Goal: Transaction & Acquisition: Purchase product/service

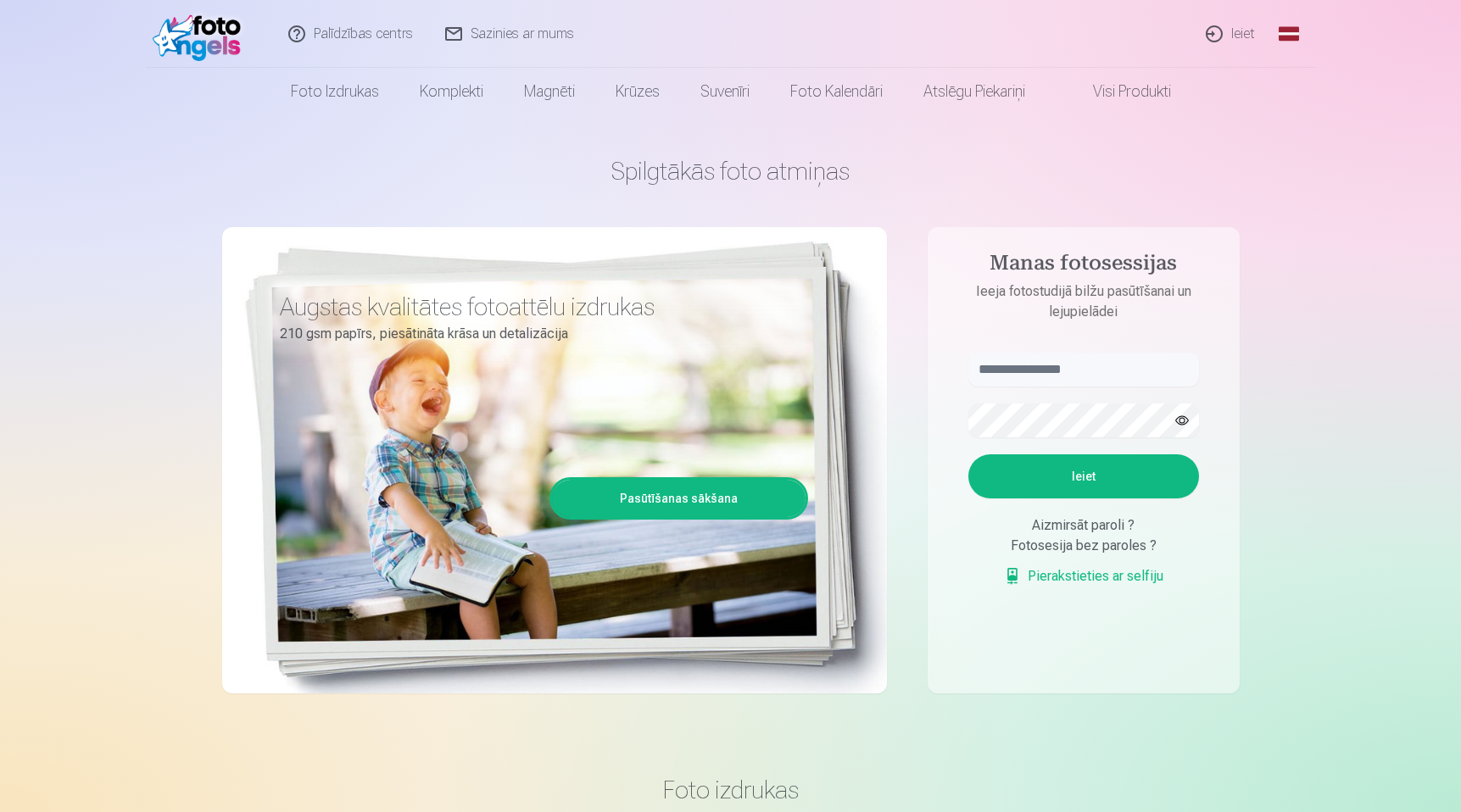
click at [1238, 27] on link "Ieiet" at bounding box center [1232, 34] width 82 height 68
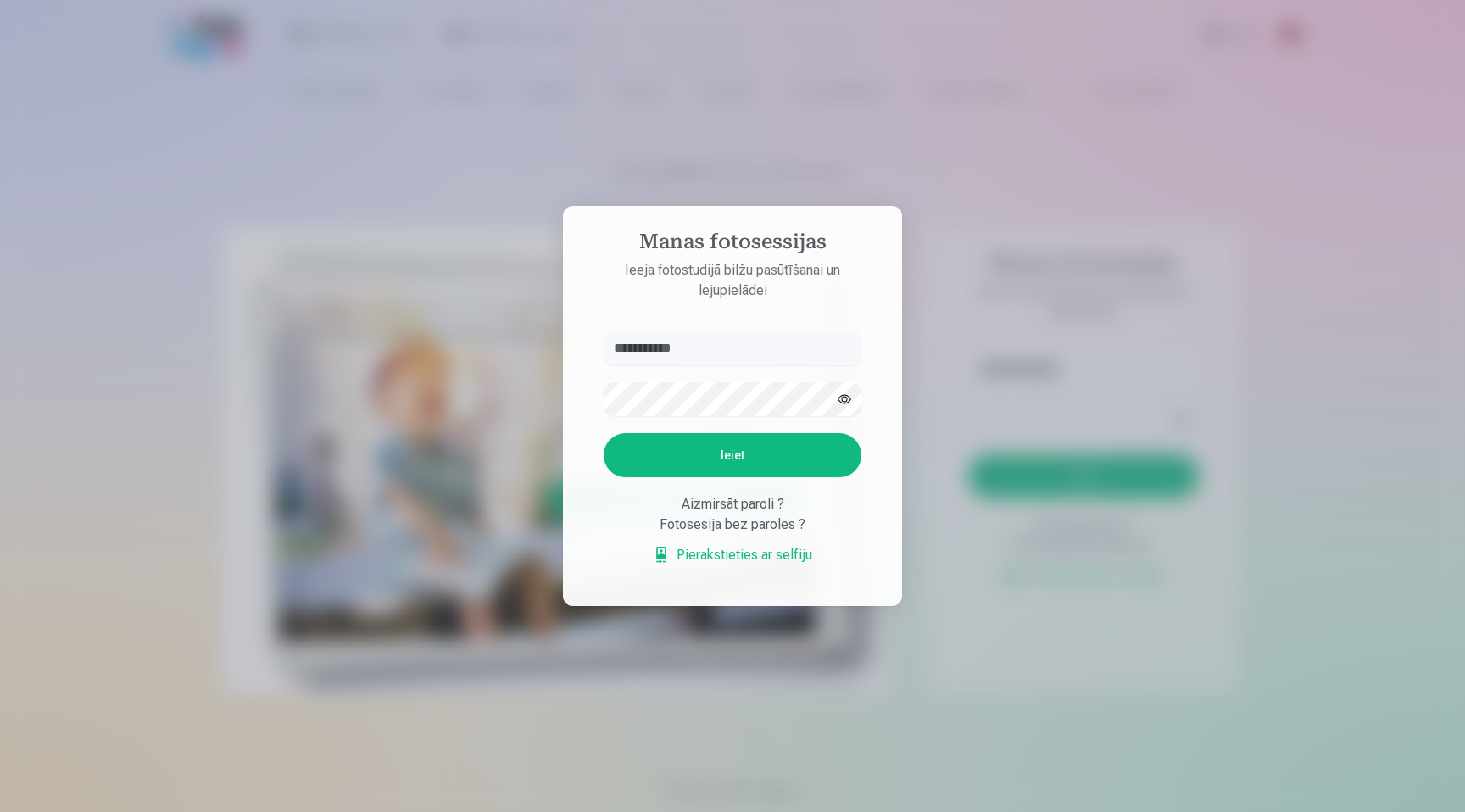
type input "**********"
click at [604, 433] on button "Ieiet" at bounding box center [733, 455] width 258 height 44
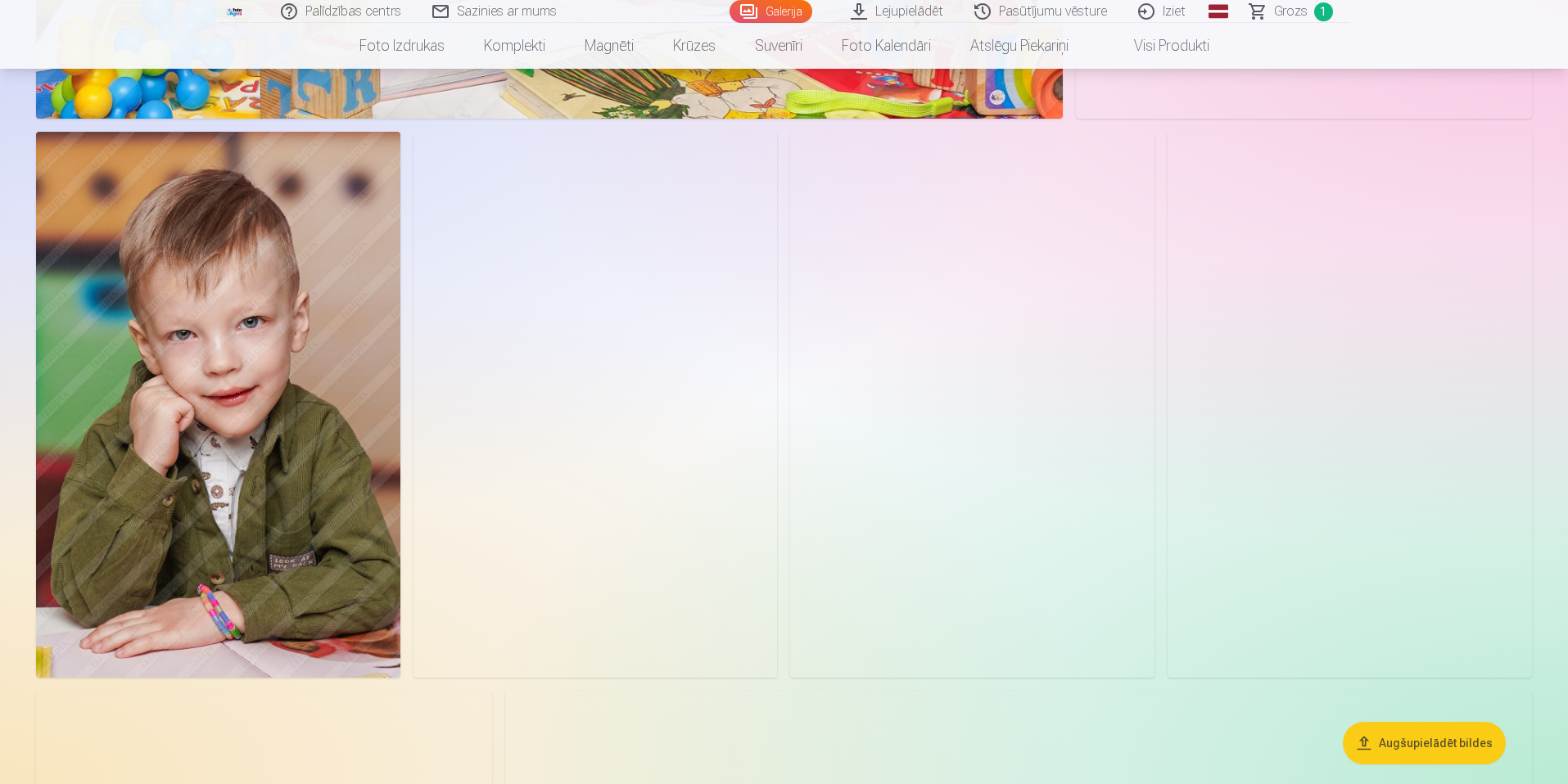
scroll to position [3727, 0]
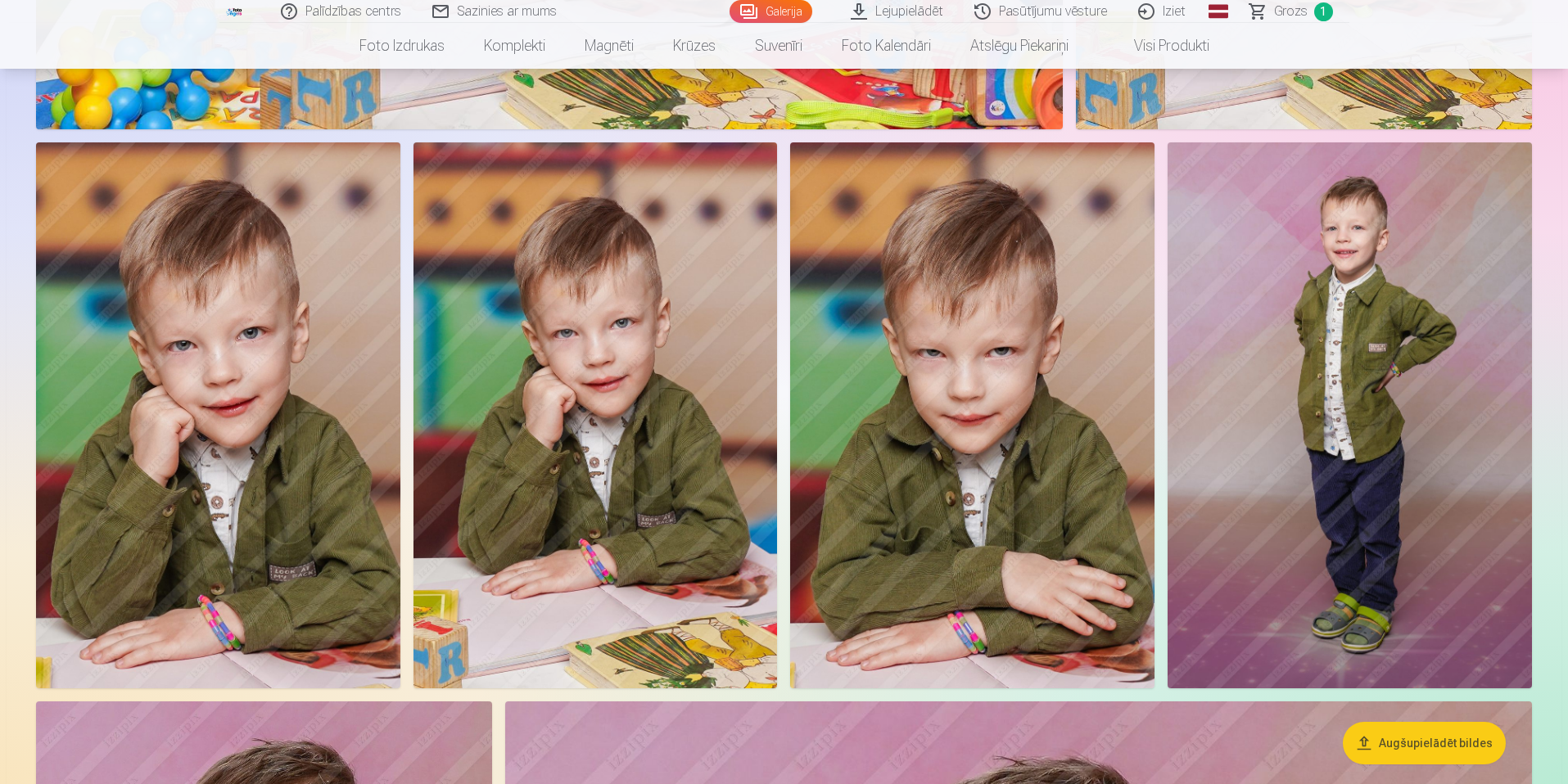
click at [1285, 207] on img at bounding box center [1349, 416] width 364 height 546
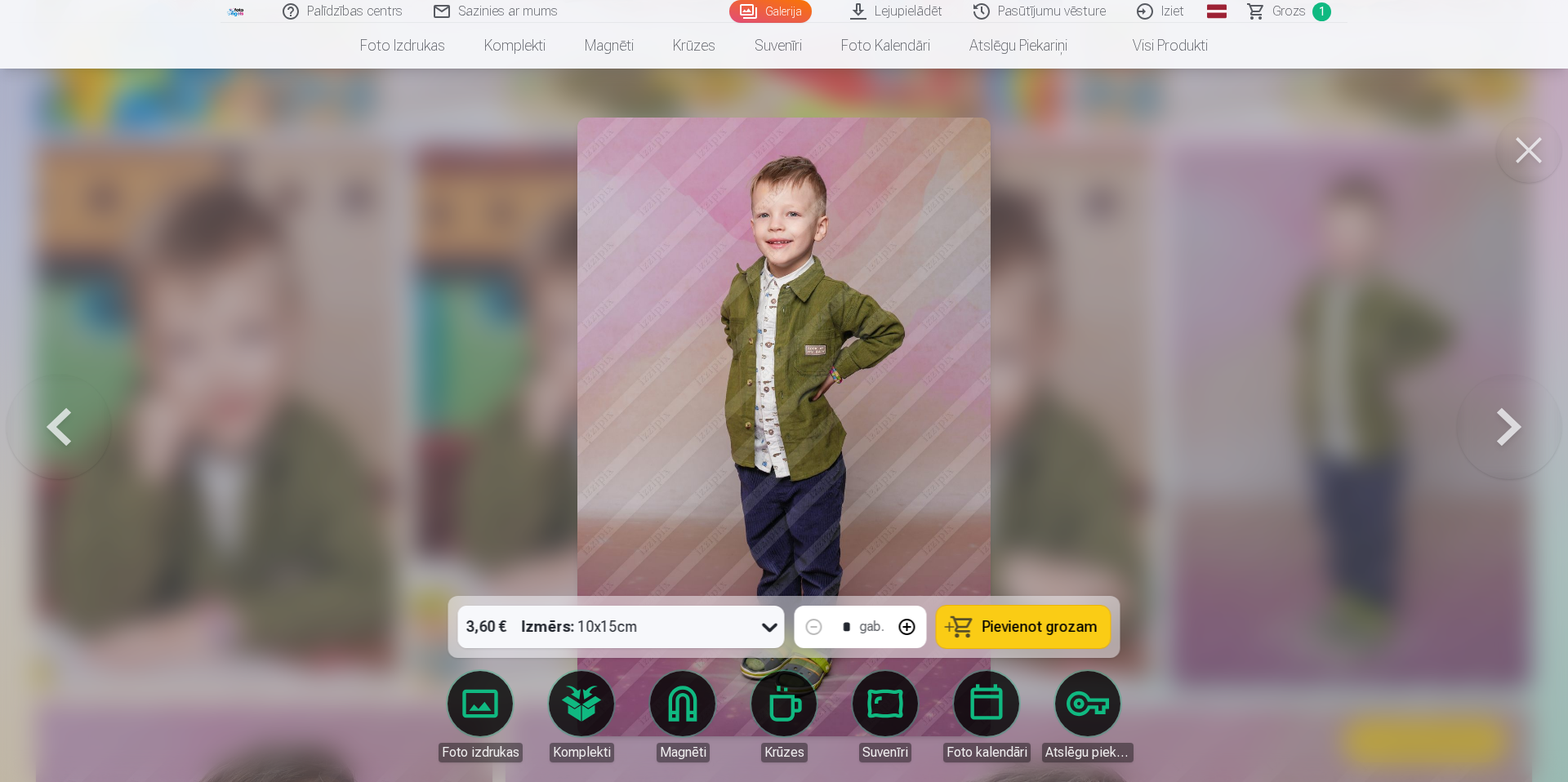
click at [1282, 207] on div at bounding box center [784, 391] width 1568 height 782
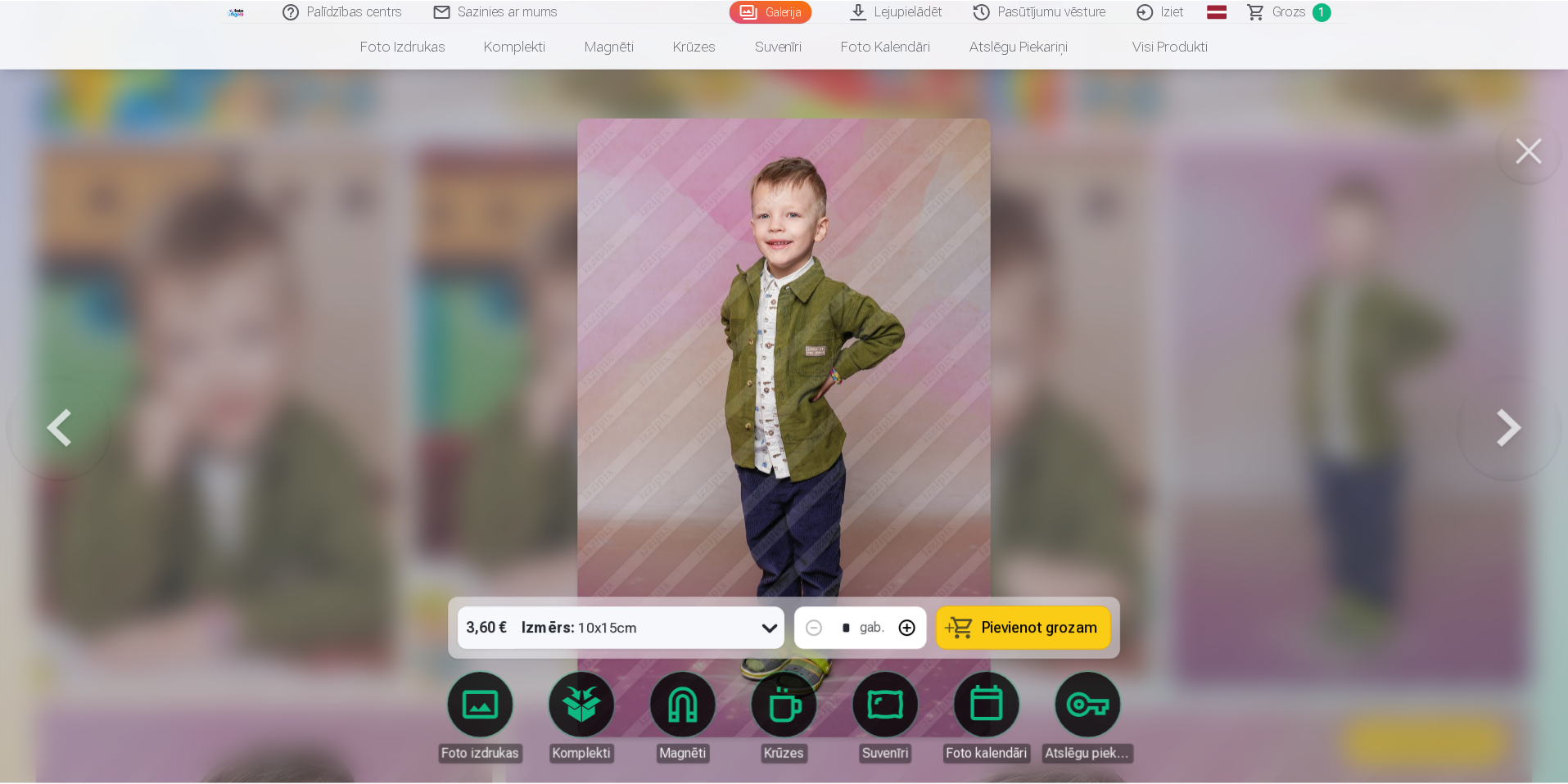
scroll to position [3714, 0]
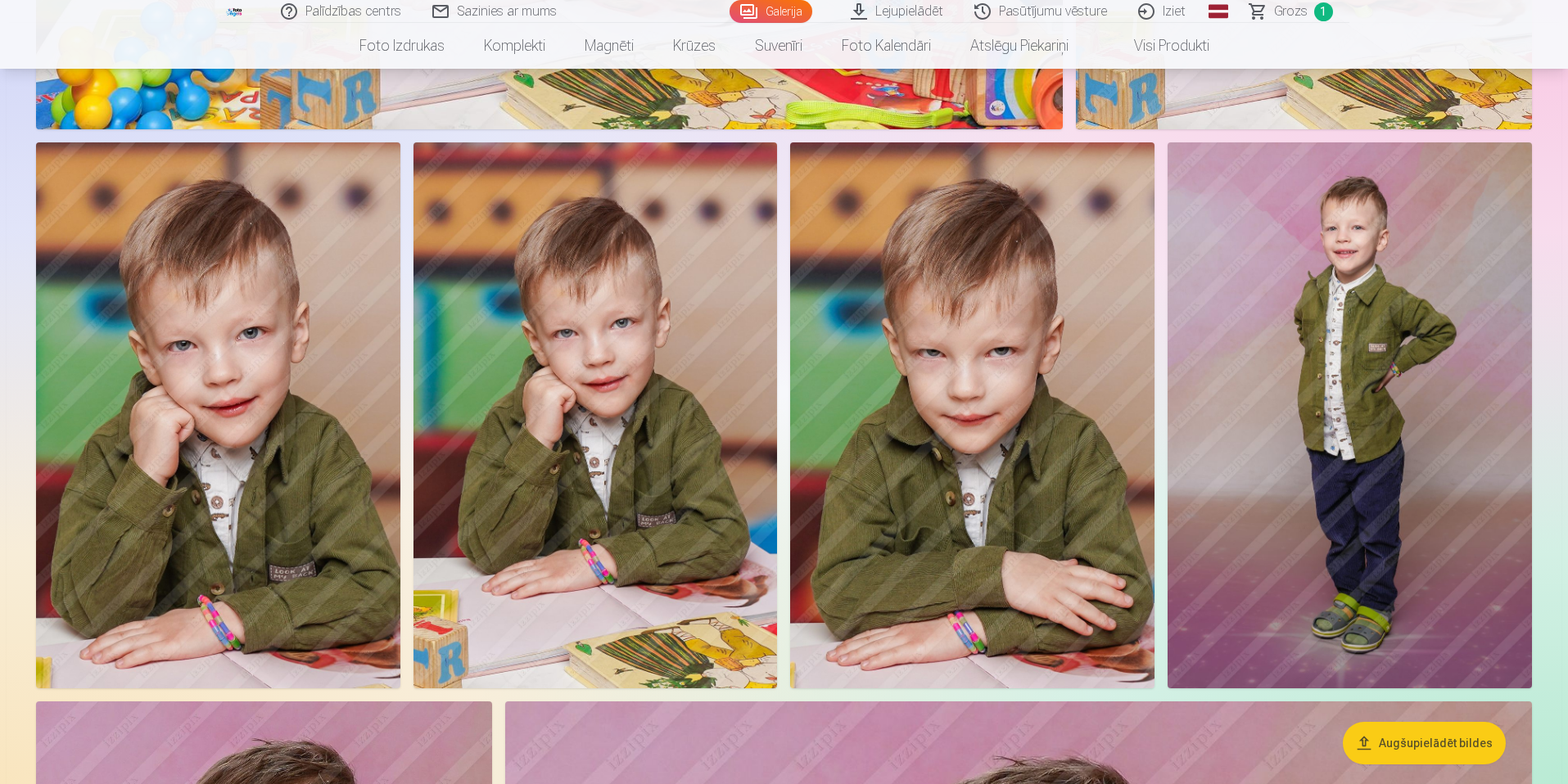
click at [1285, 207] on img at bounding box center [1349, 416] width 364 height 546
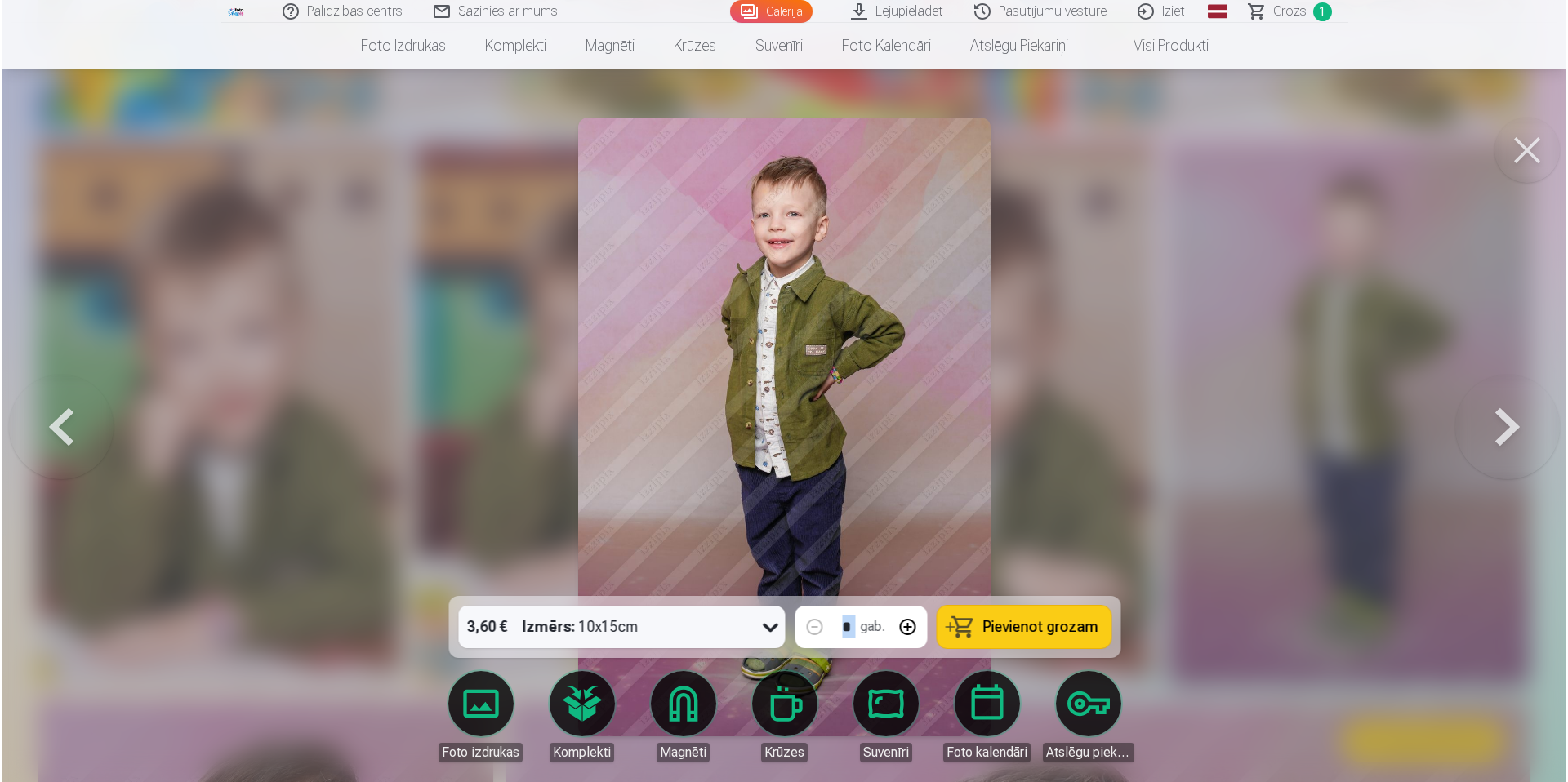
scroll to position [3713, 0]
click at [959, 631] on button "Pievienot grozam" at bounding box center [1024, 626] width 174 height 42
click at [1406, 157] on button at bounding box center [1528, 150] width 65 height 65
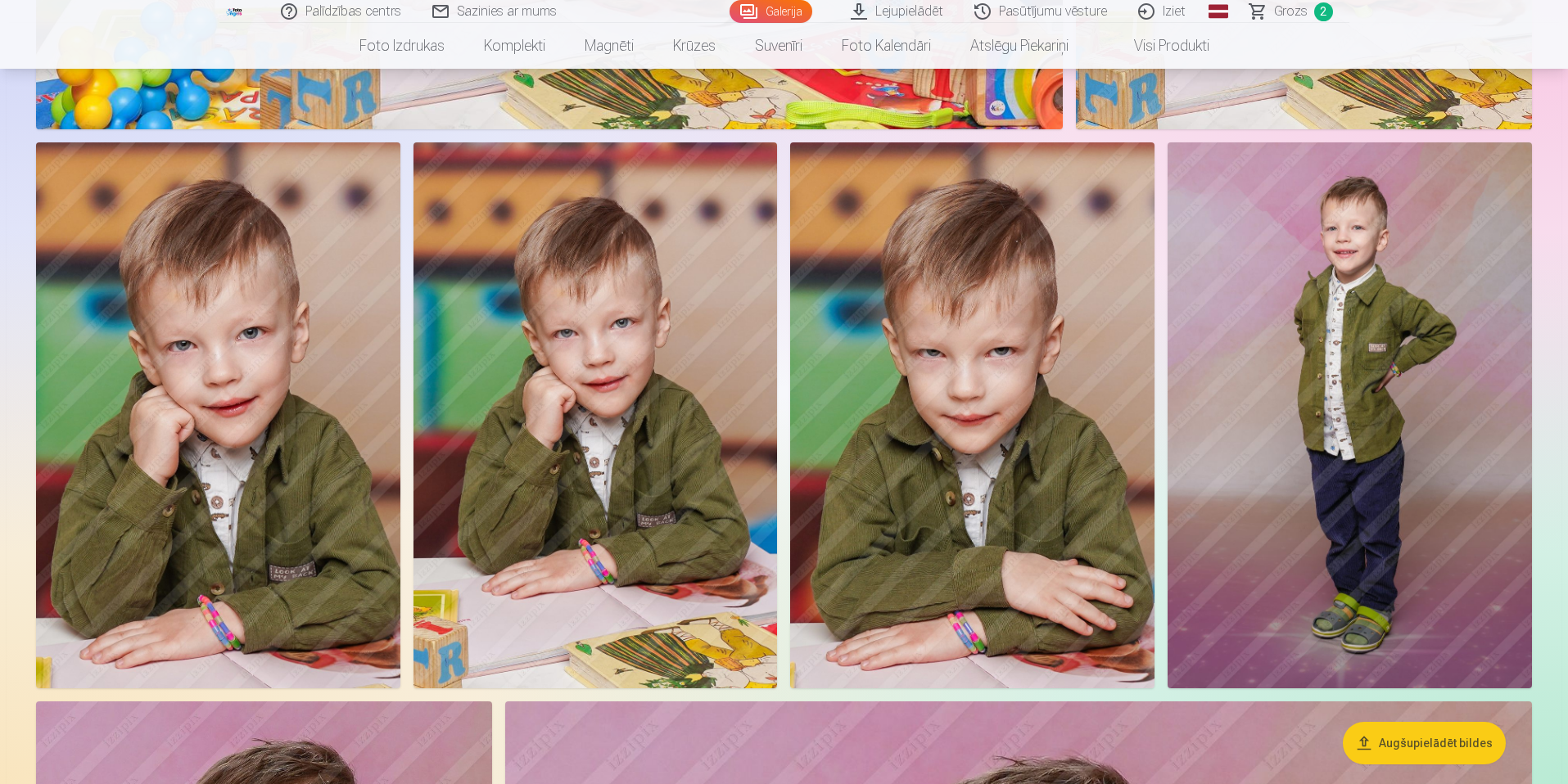
click at [1410, 158] on img at bounding box center [1349, 416] width 364 height 546
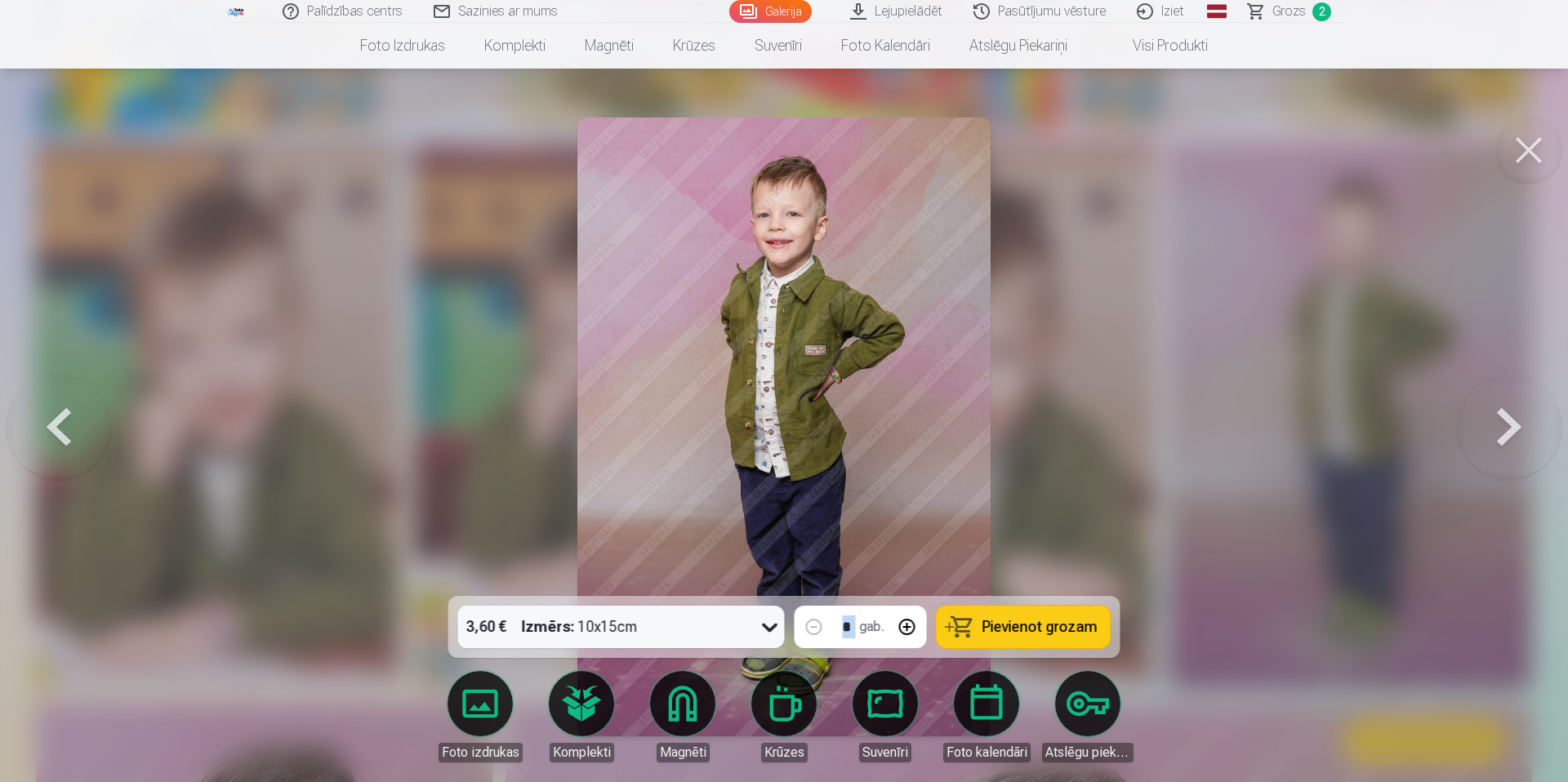
click at [1406, 158] on button at bounding box center [1528, 150] width 65 height 65
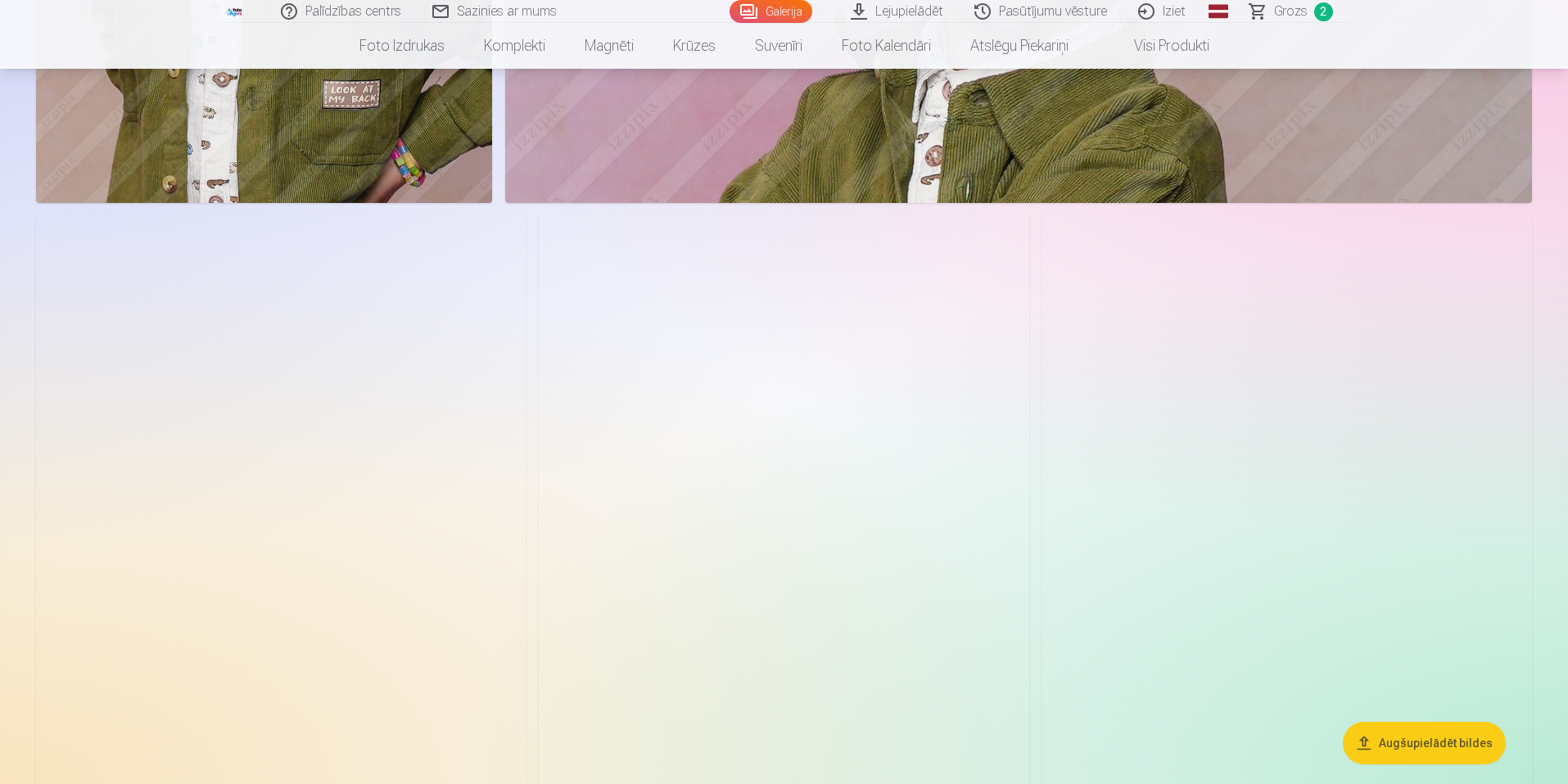
scroll to position [4896, 0]
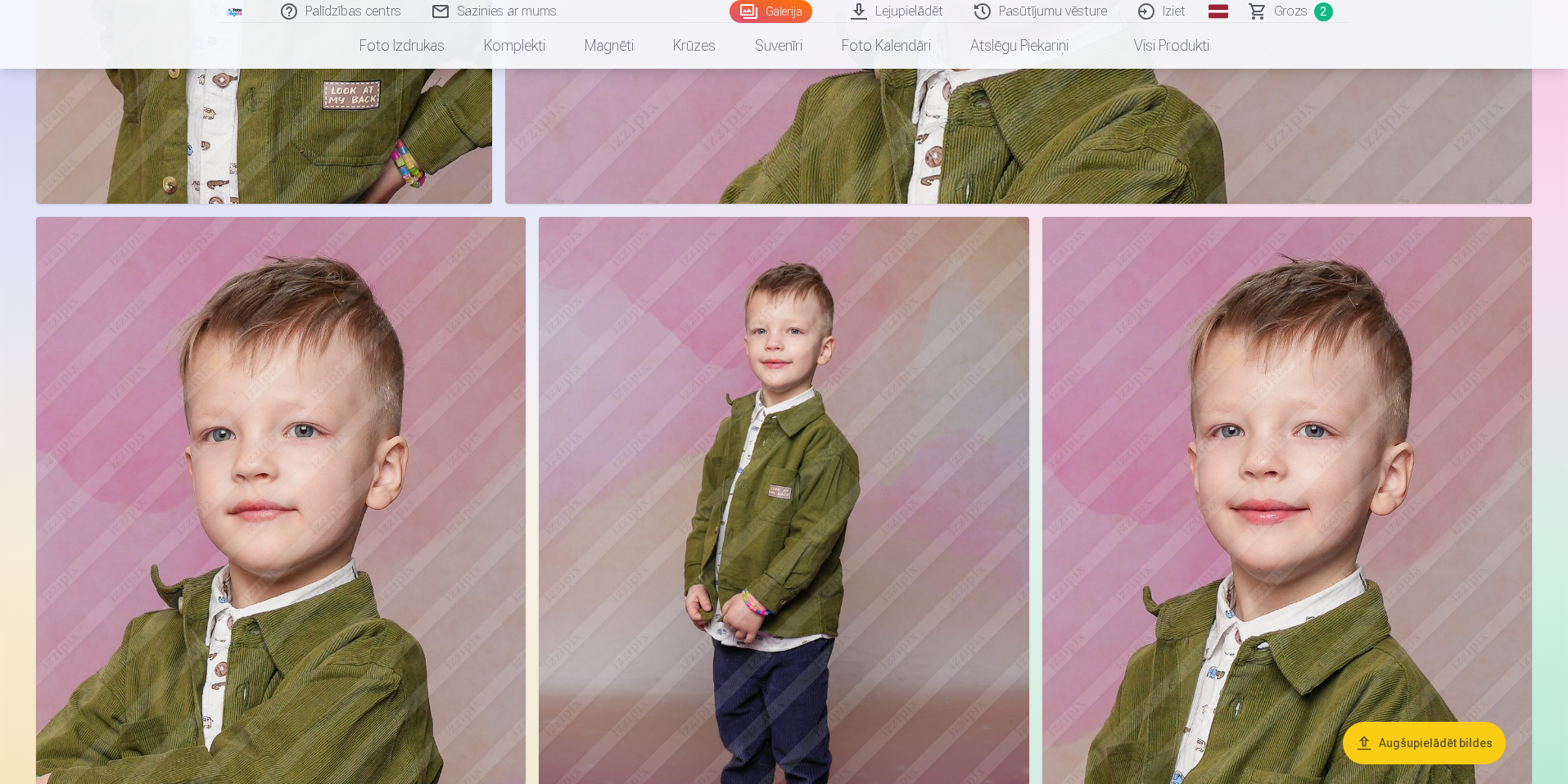
click at [425, 508] on img at bounding box center [280, 585] width 489 height 735
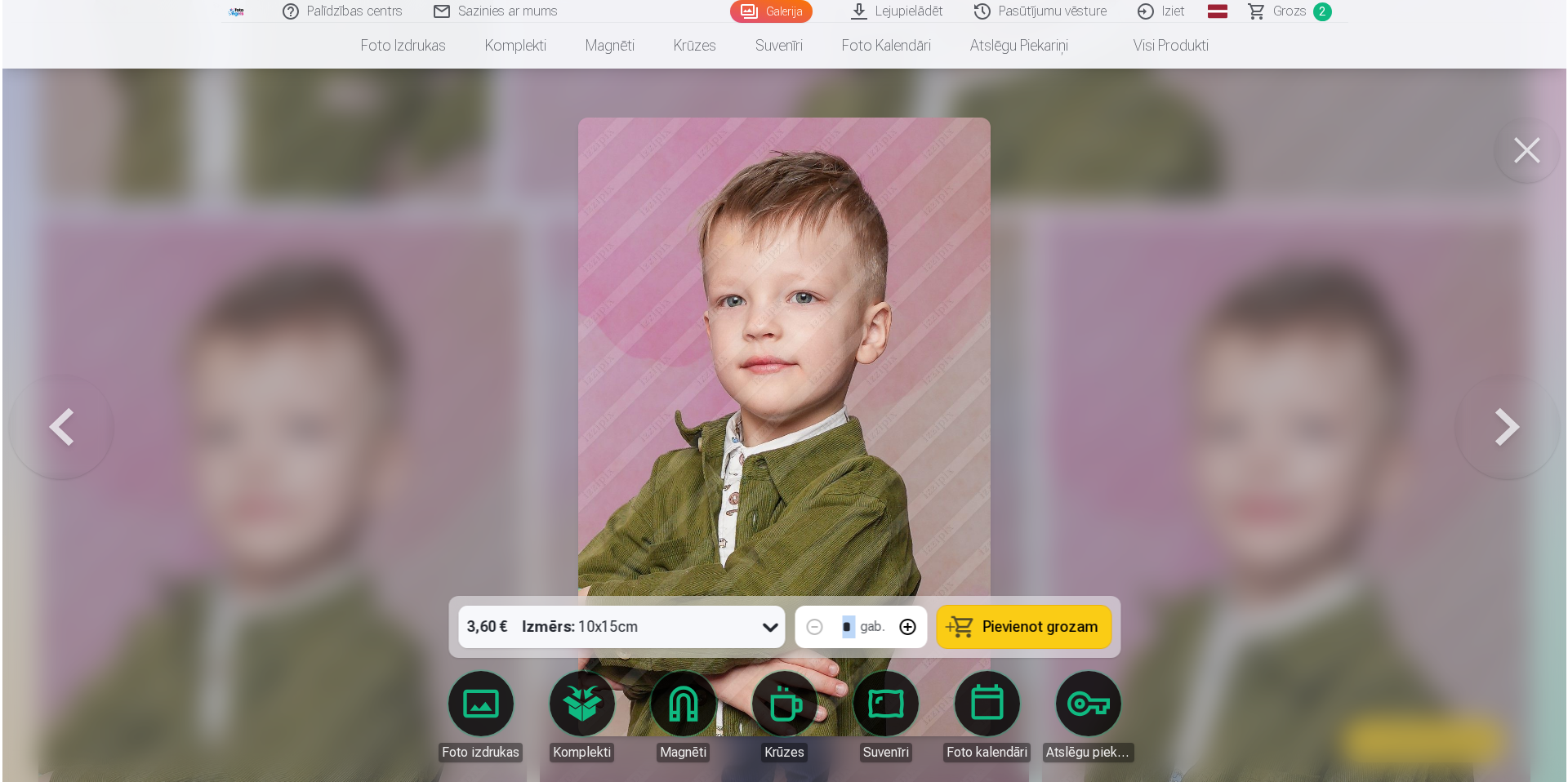
scroll to position [4896, 0]
click at [946, 617] on button "Pievienot grozam" at bounding box center [1024, 626] width 174 height 42
click at [961, 626] on button "Pievienot grozam" at bounding box center [1024, 626] width 174 height 42
click at [1406, 156] on button at bounding box center [1528, 150] width 65 height 65
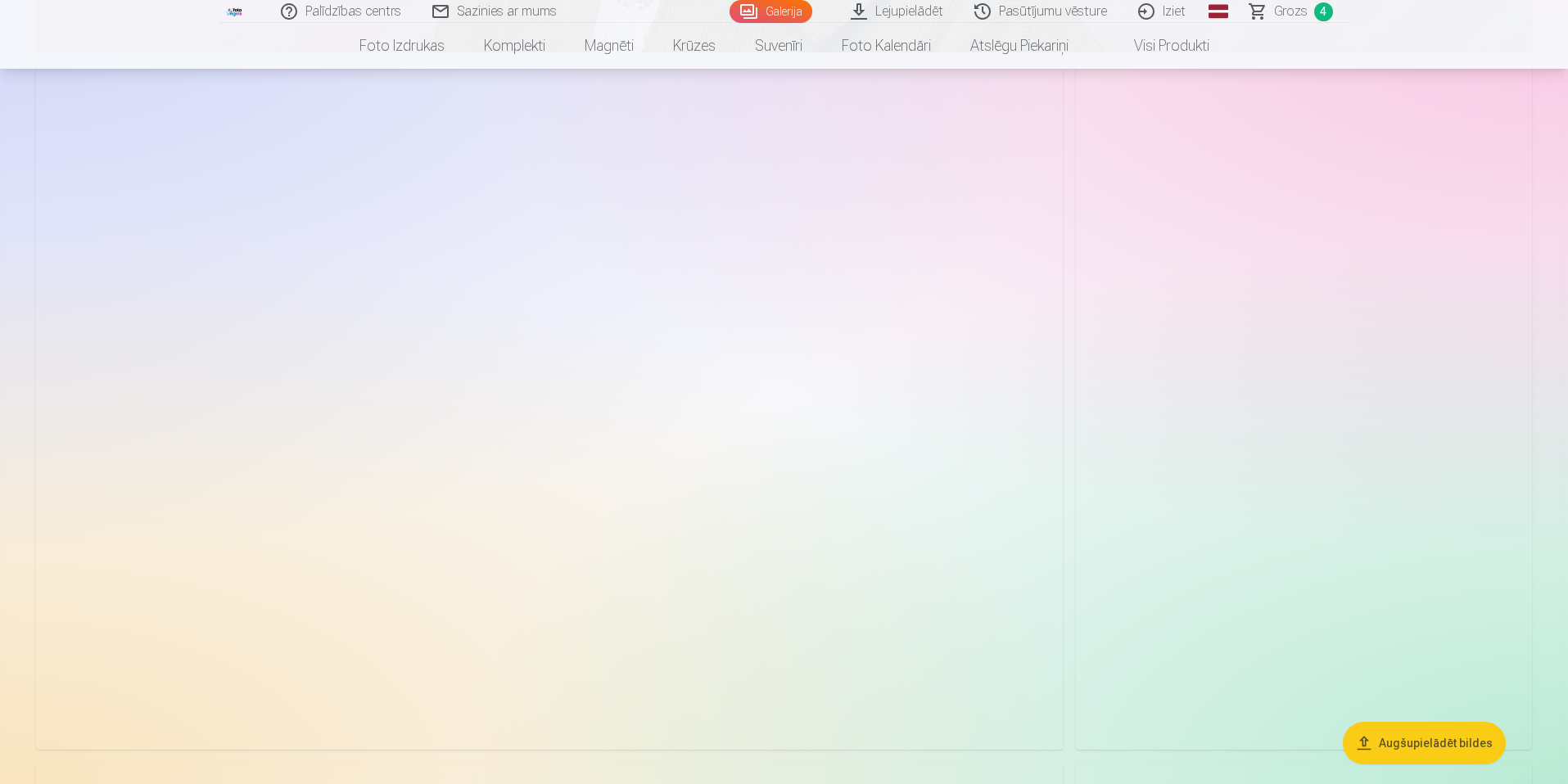
scroll to position [6814, 0]
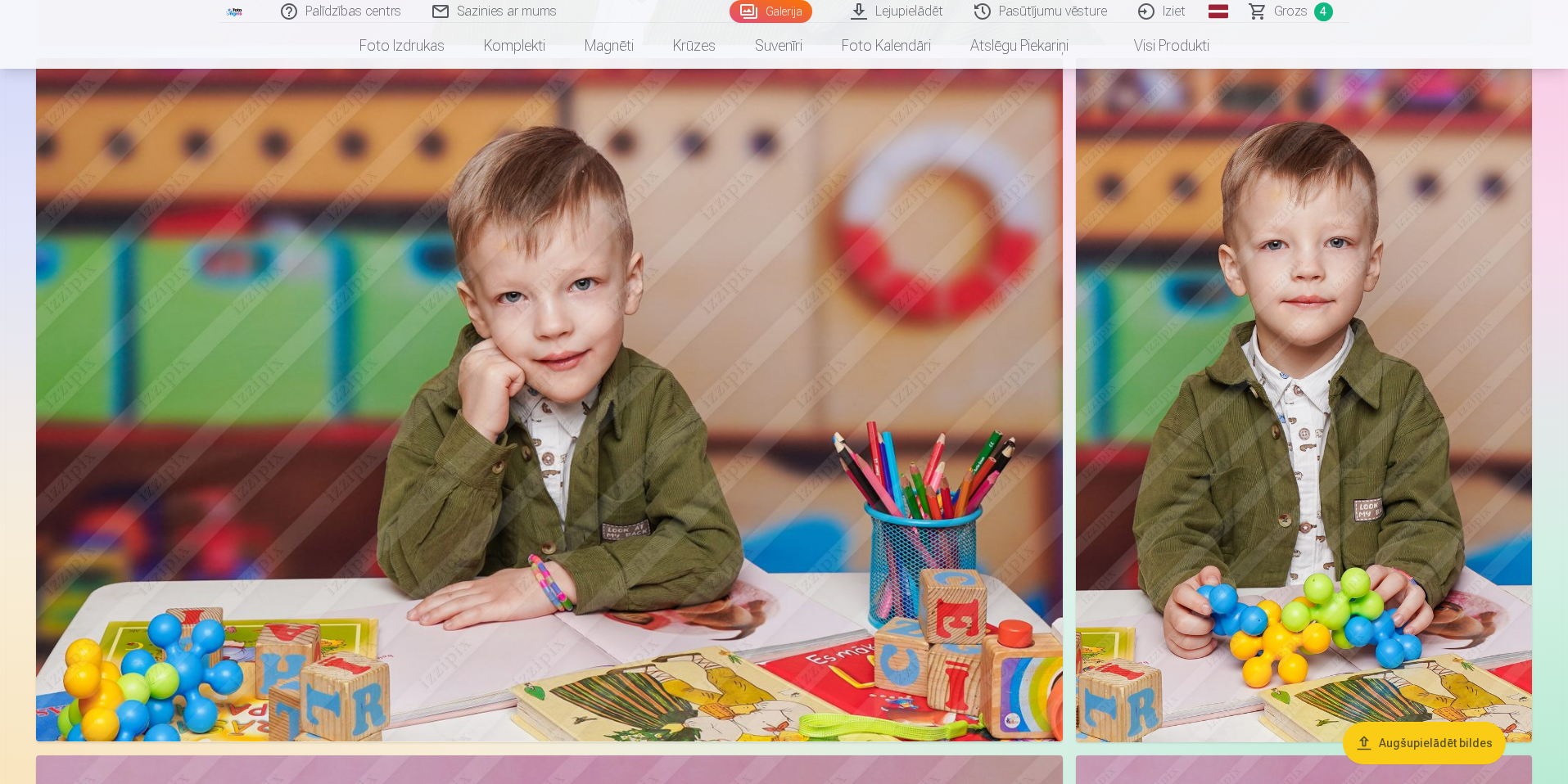
click at [1023, 298] on img at bounding box center [548, 400] width 1026 height 684
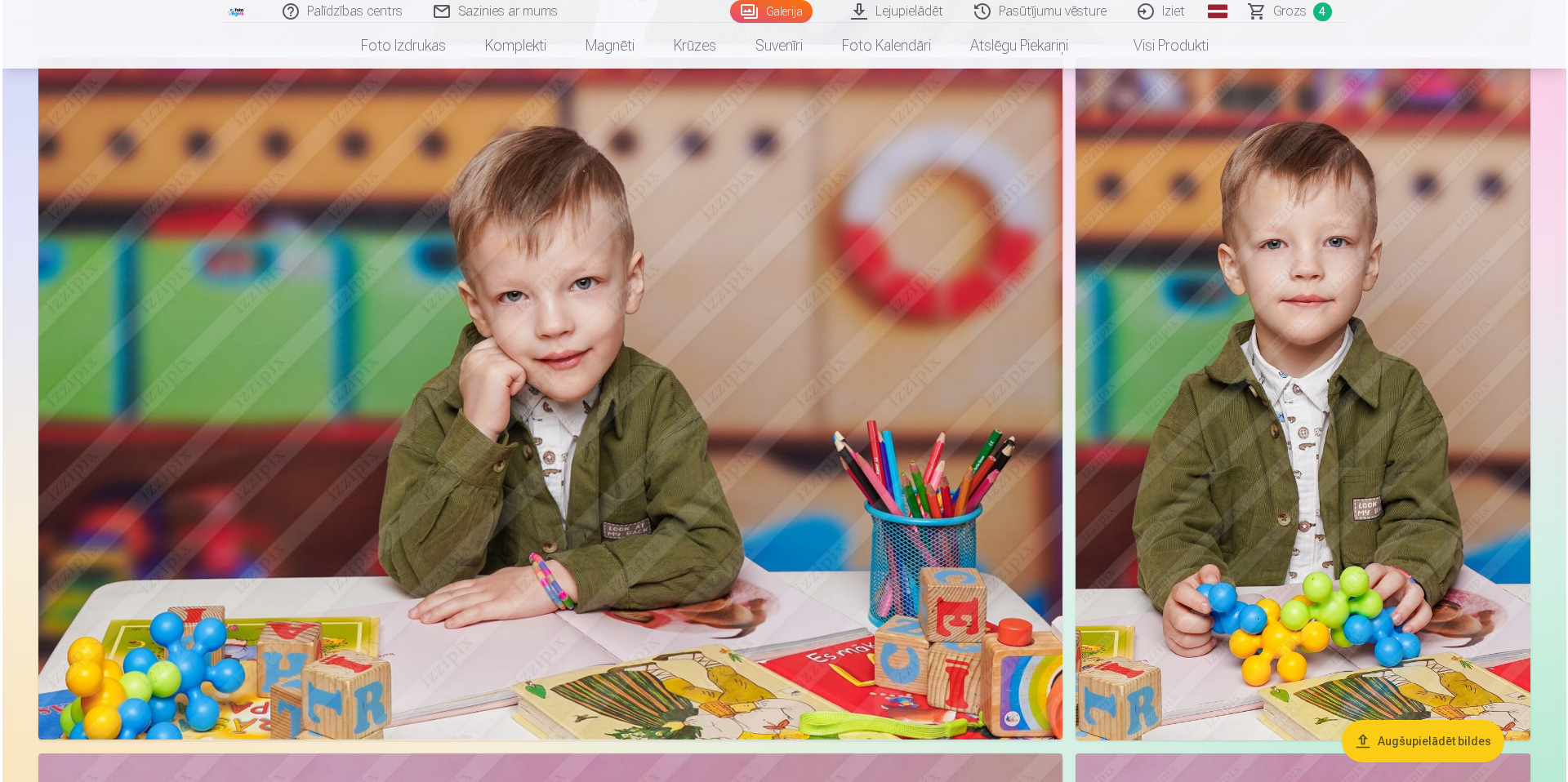
scroll to position [6812, 0]
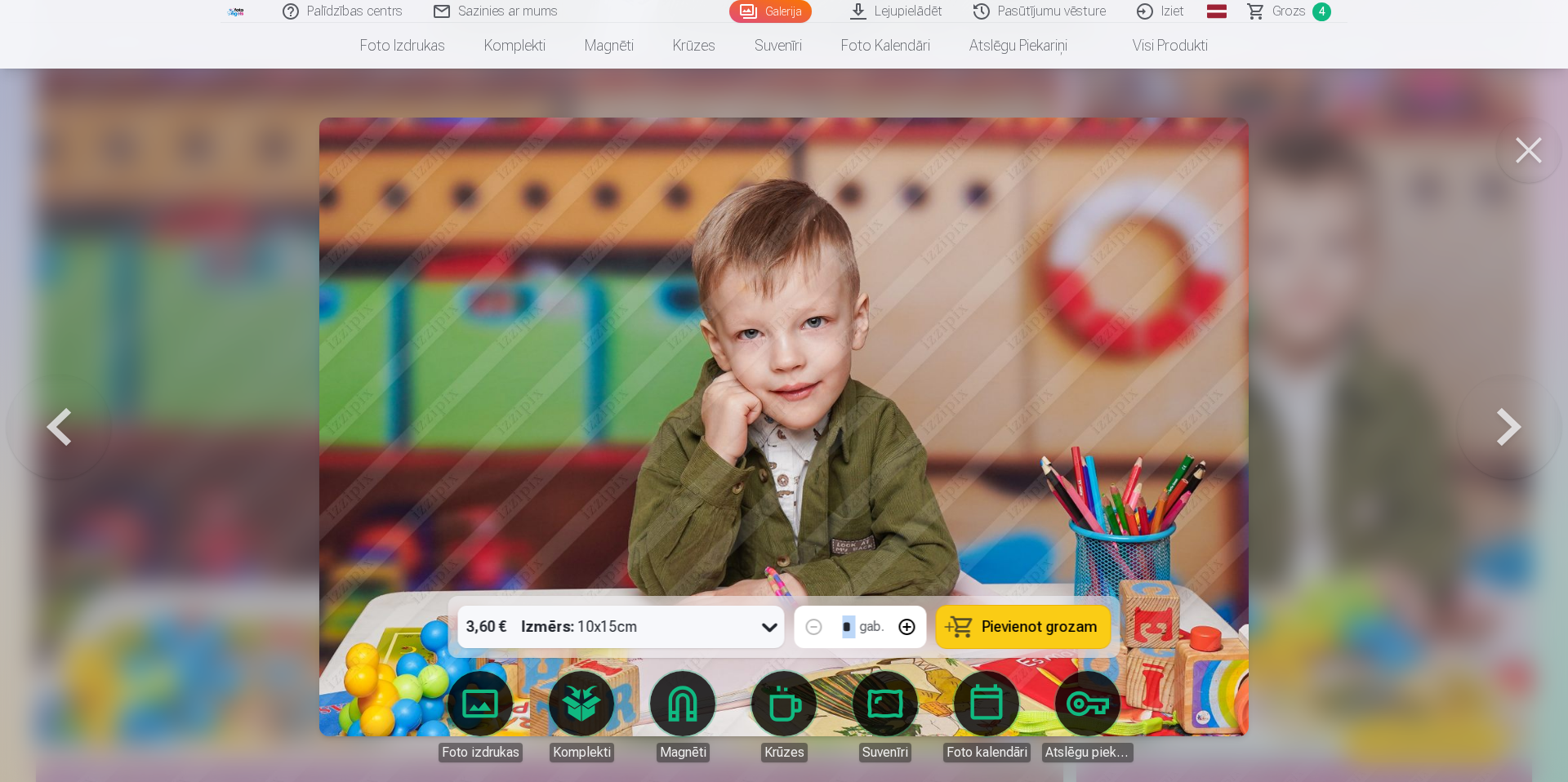
click at [1003, 621] on span "Pievienot grozam" at bounding box center [1039, 627] width 115 height 15
click at [1406, 158] on button at bounding box center [1528, 150] width 65 height 65
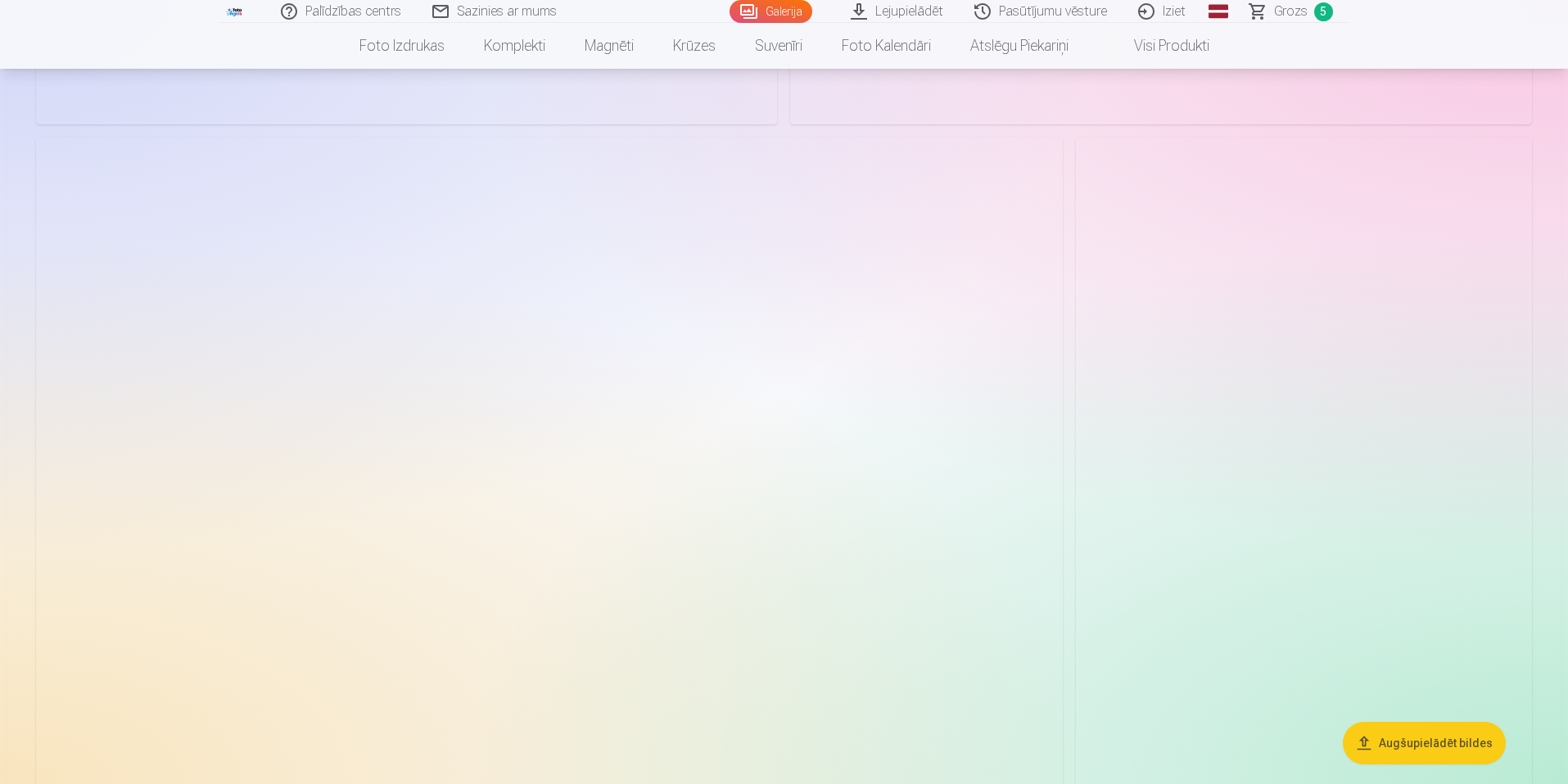
scroll to position [9260, 0]
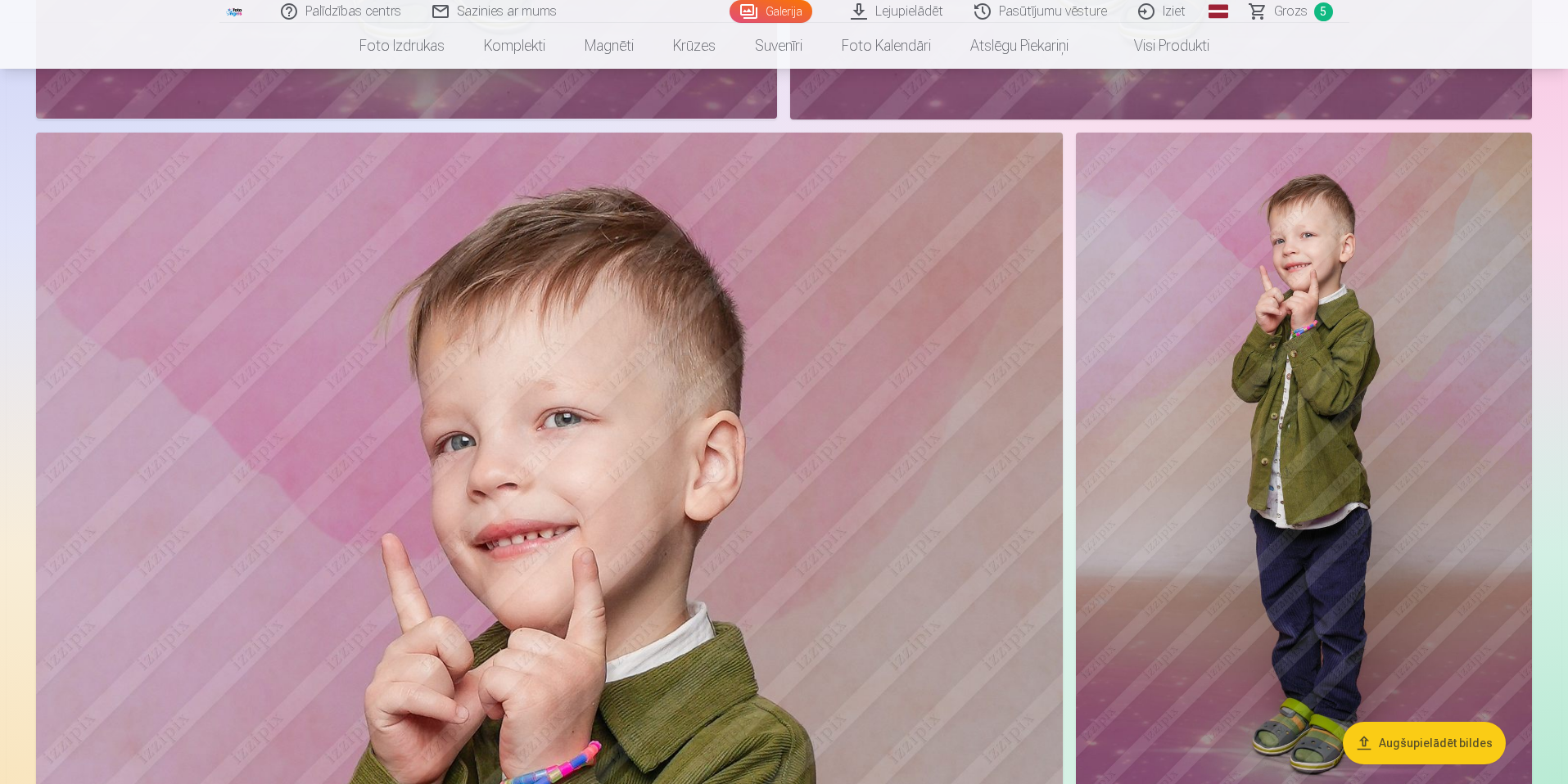
click at [1385, 264] on img at bounding box center [1304, 475] width 456 height 684
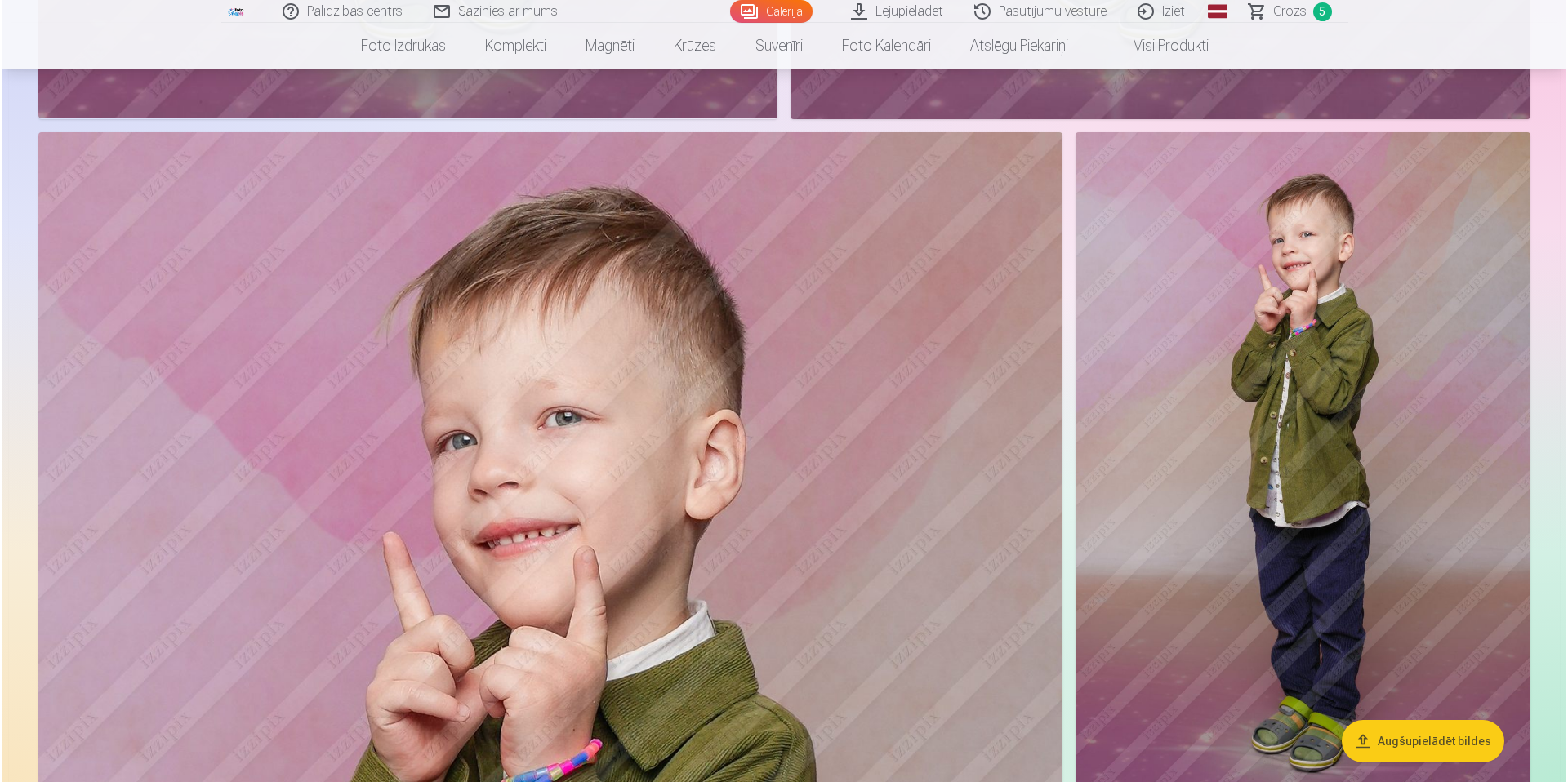
scroll to position [9258, 0]
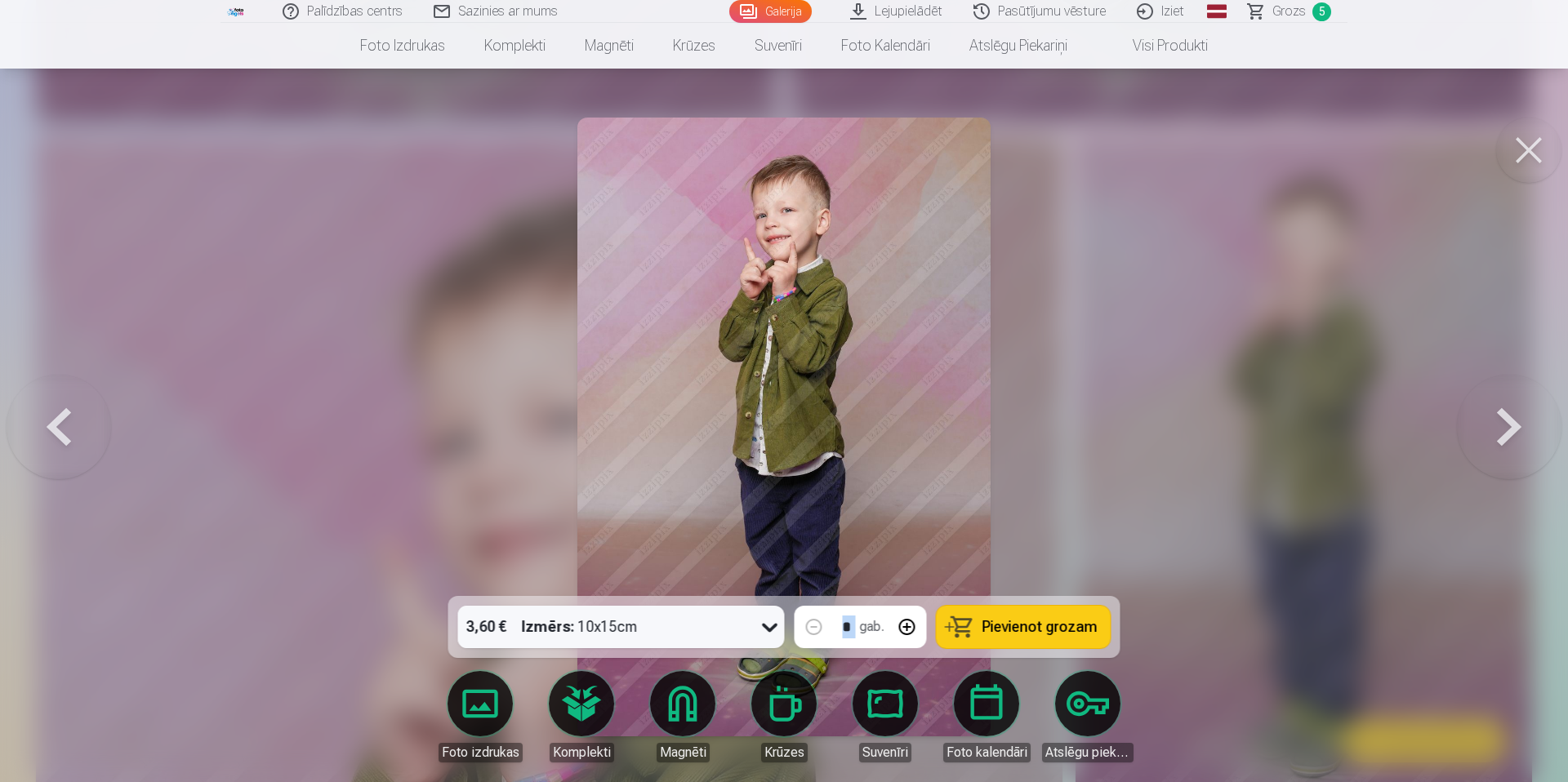
click at [995, 620] on span "Pievienot grozam" at bounding box center [1039, 627] width 115 height 15
click at [1406, 144] on button at bounding box center [1528, 150] width 65 height 65
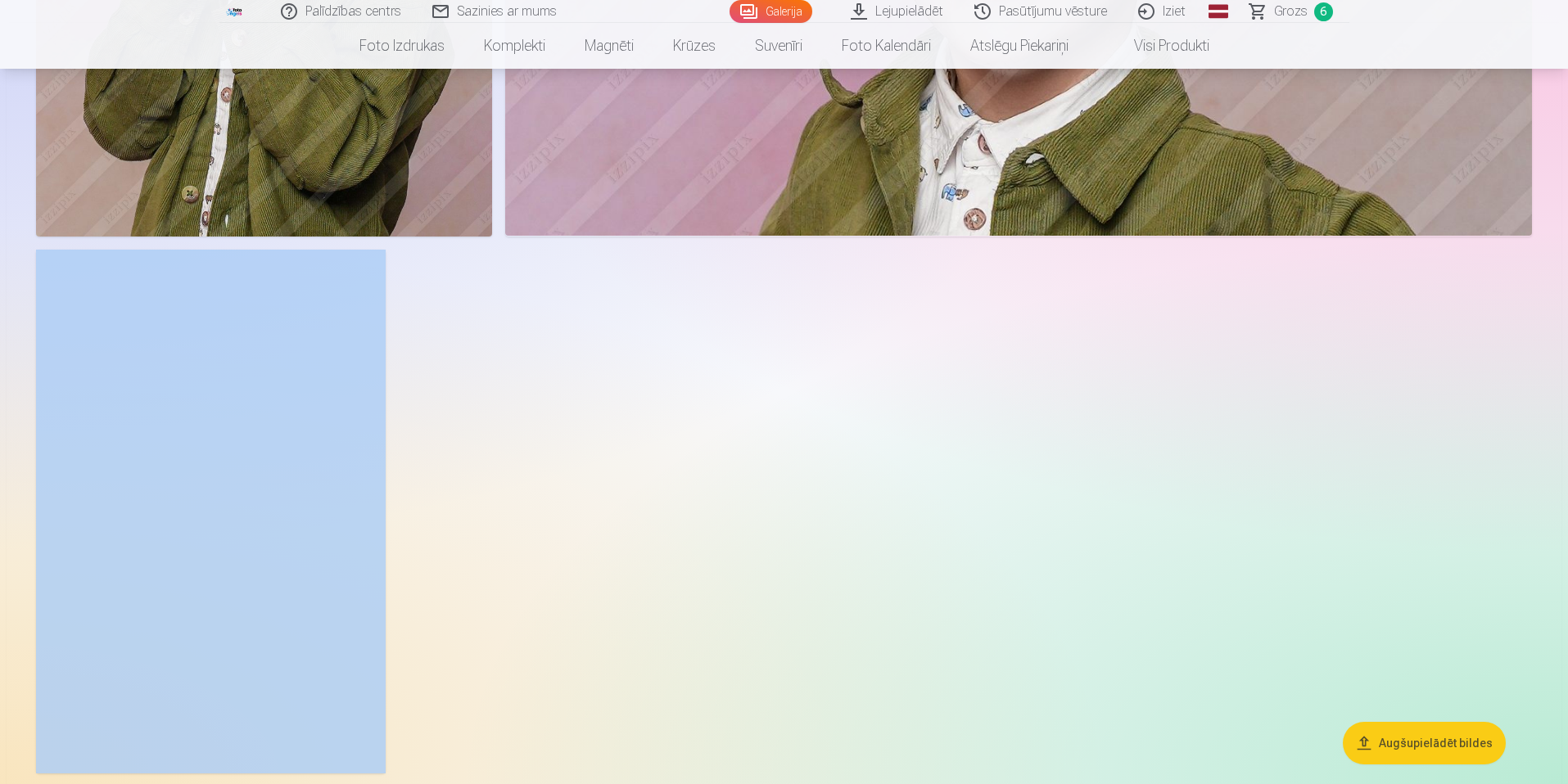
scroll to position [10550, 0]
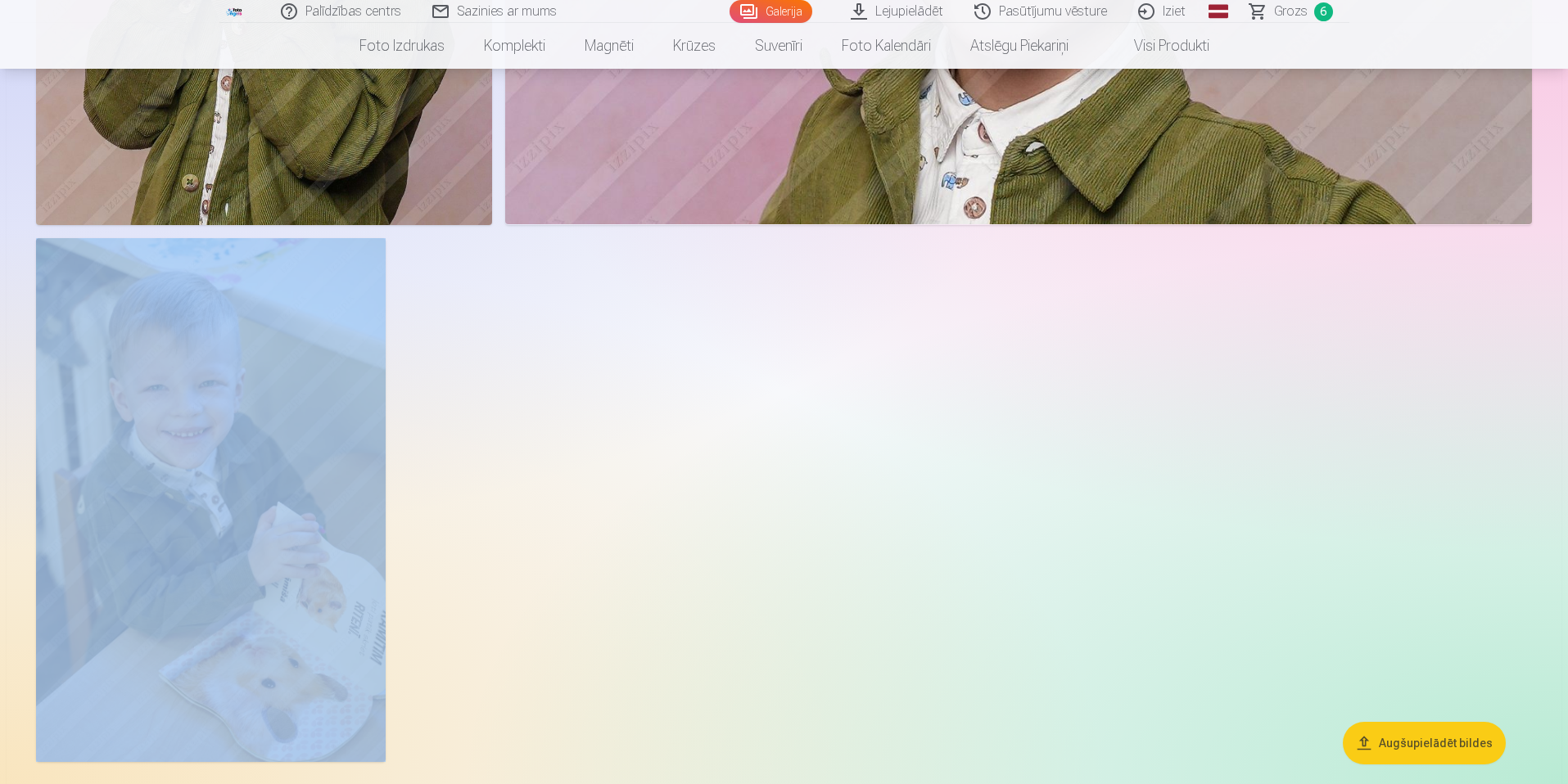
click at [298, 433] on img at bounding box center [210, 500] width 349 height 524
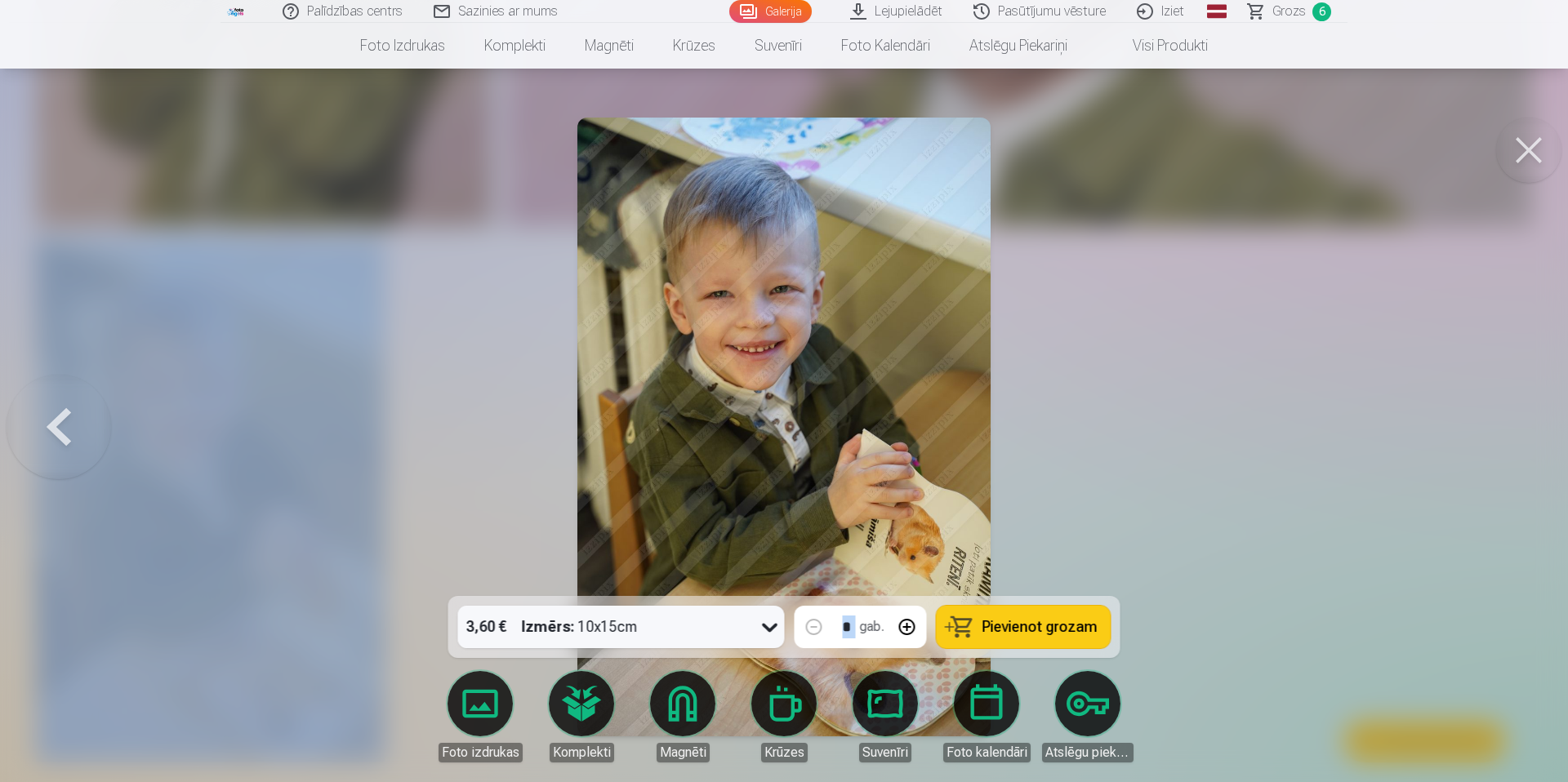
click at [957, 626] on button "Pievienot grozam" at bounding box center [1024, 626] width 174 height 42
click at [1289, 5] on span "Grozs" at bounding box center [1288, 12] width 33 height 20
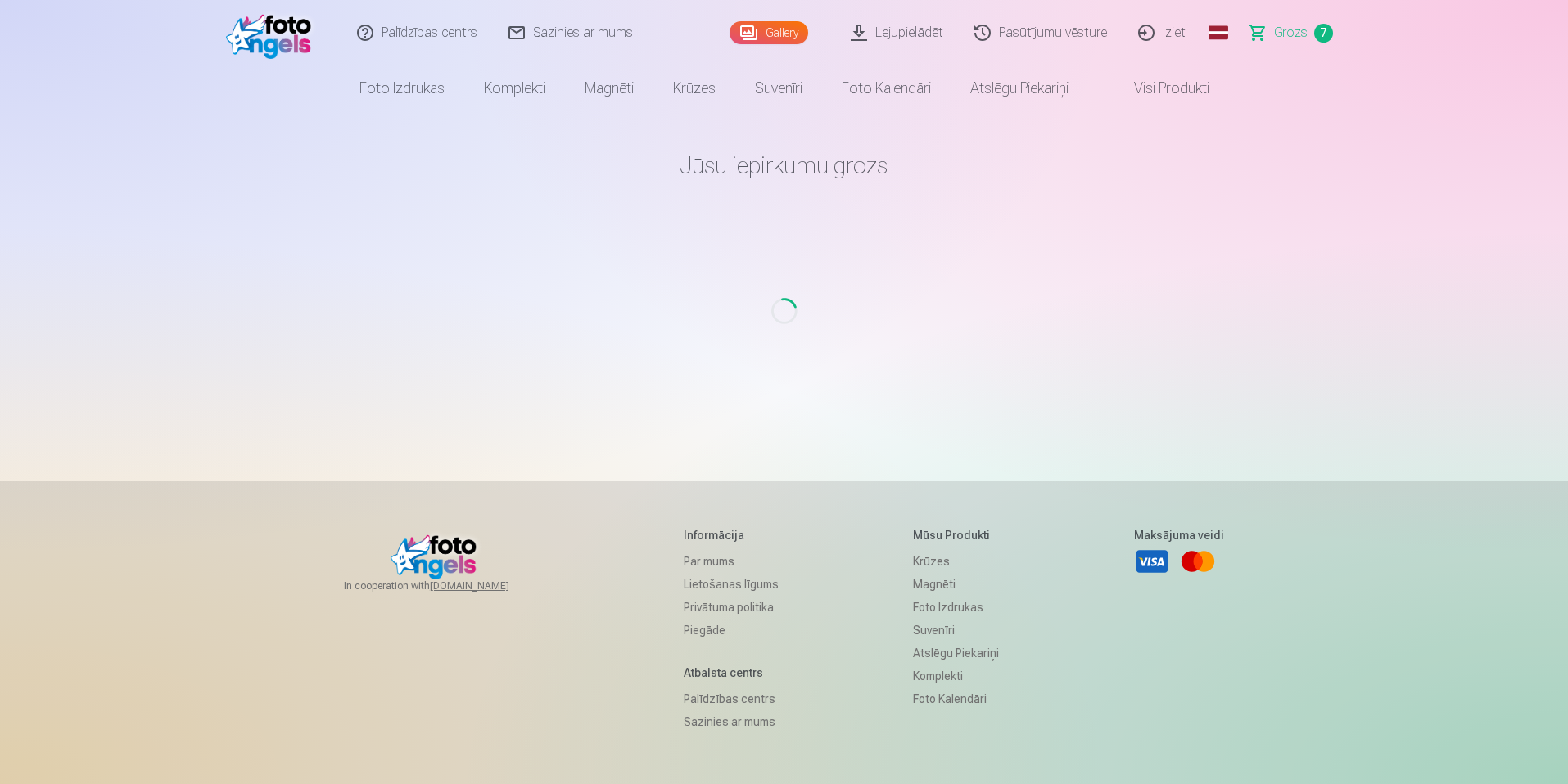
click at [1293, 5] on link "Grozs 7" at bounding box center [1292, 32] width 114 height 66
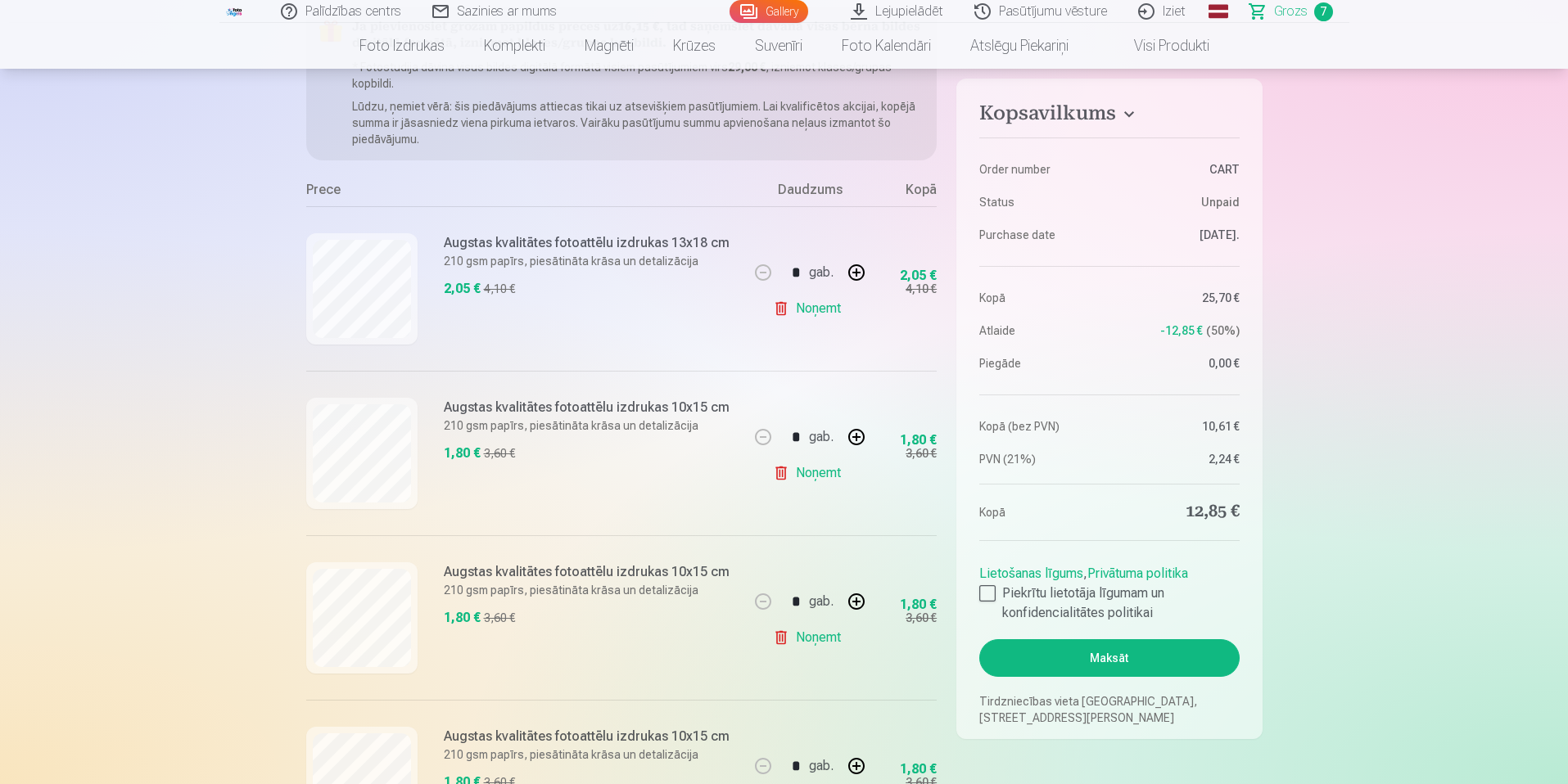
scroll to position [212, 0]
click at [811, 475] on link "Noņemt" at bounding box center [811, 474] width 75 height 32
click at [812, 638] on link "Noņemt" at bounding box center [811, 638] width 75 height 32
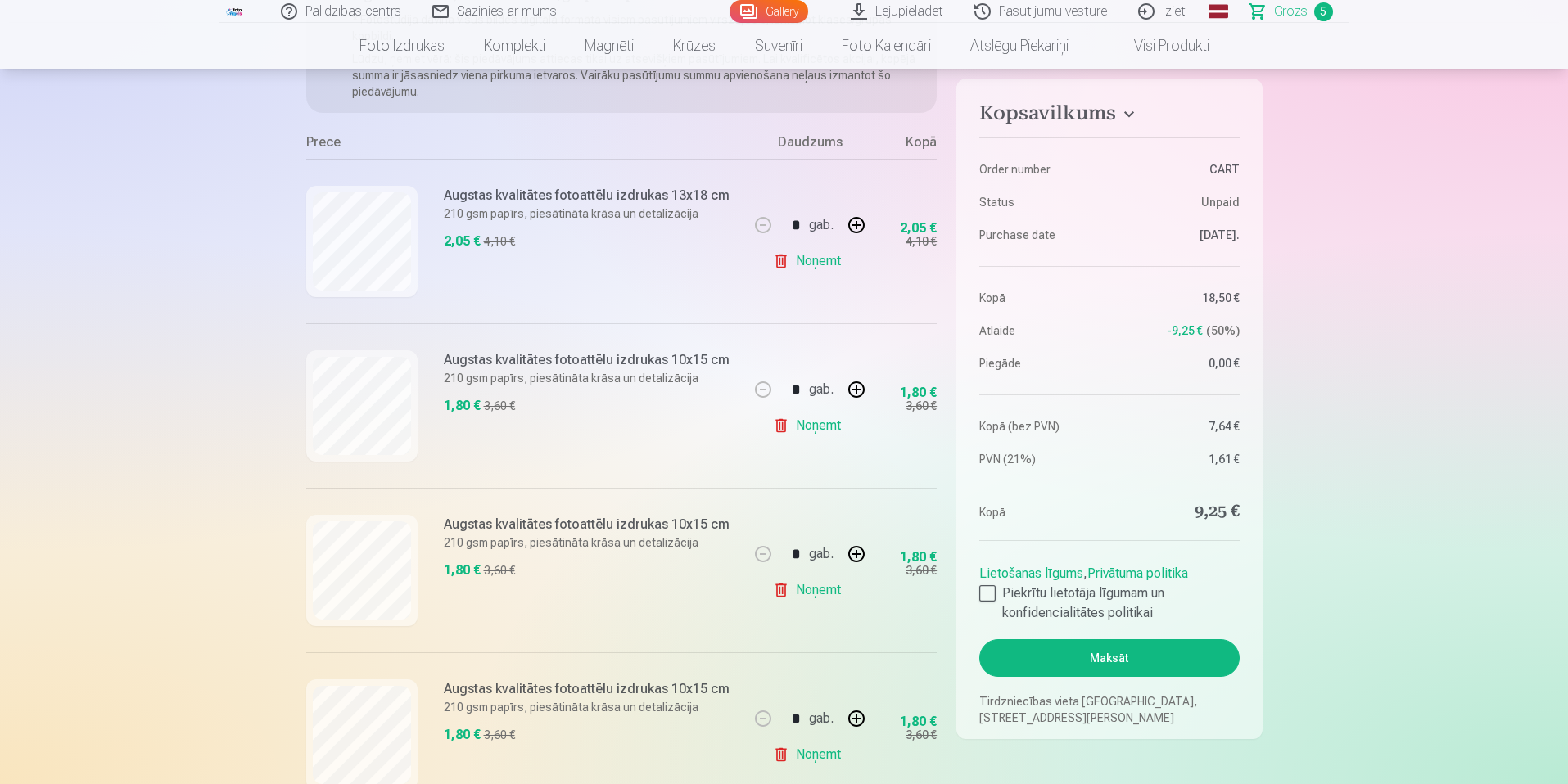
scroll to position [215, 0]
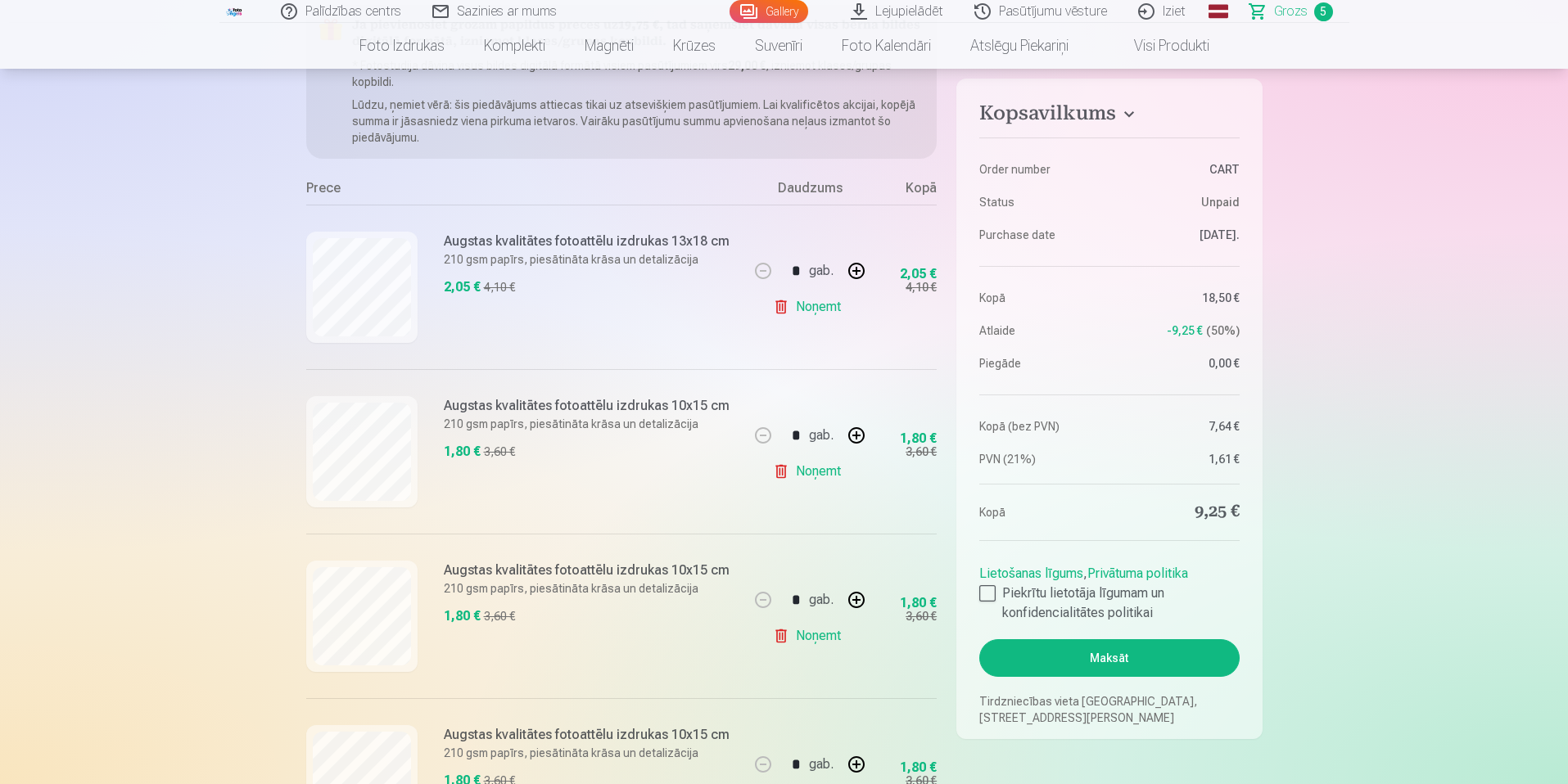
click at [820, 303] on link "Noņemt" at bounding box center [811, 306] width 75 height 32
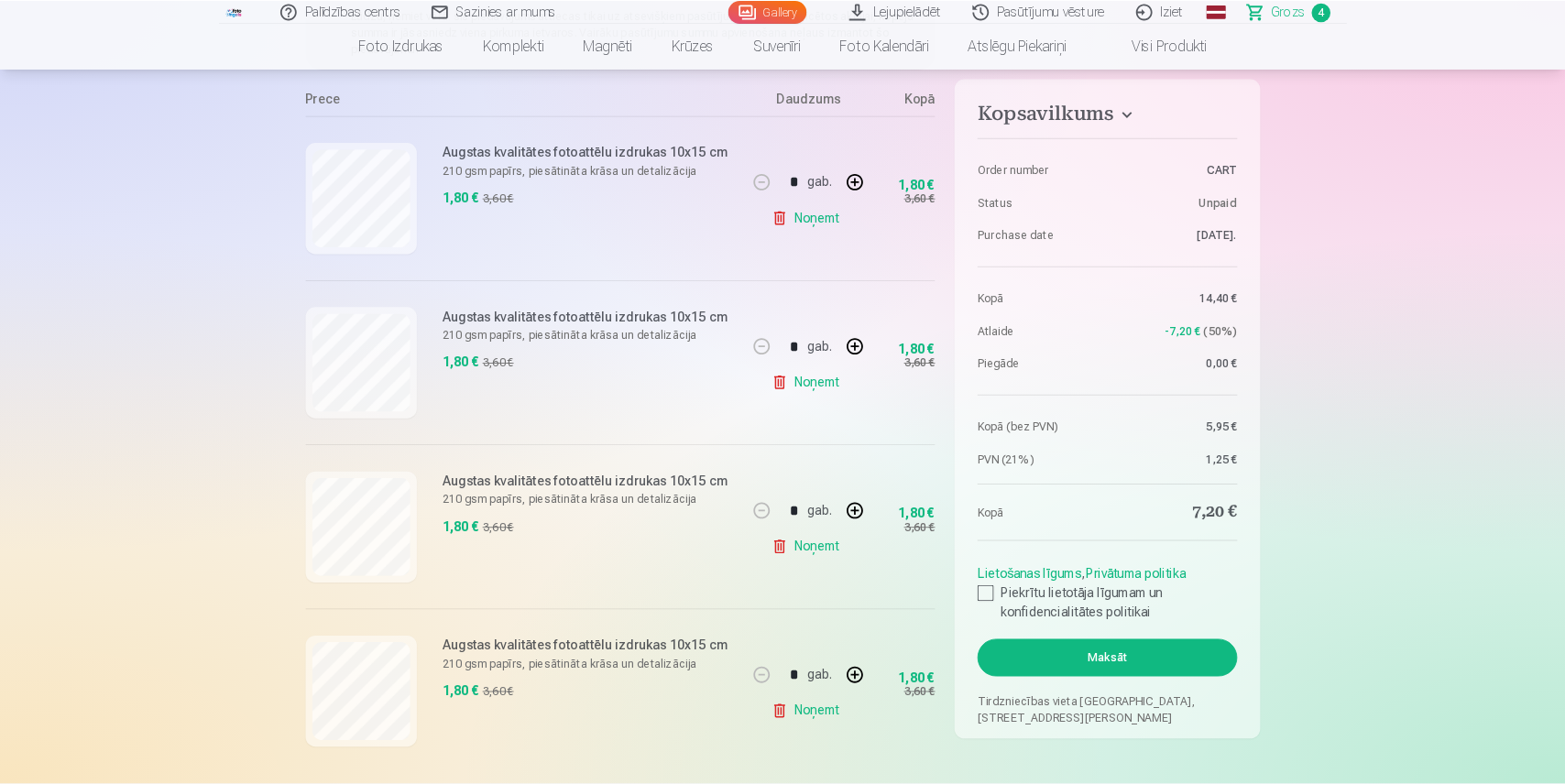
scroll to position [343, 0]
click at [810, 313] on div "Augstas kvalitātes fotoattēlu izdrukas 10x15 cm 210 gsm papīrs, piesātināta krā…" at bounding box center [590, 402] width 496 height 184
